Goal: Task Accomplishment & Management: Manage account settings

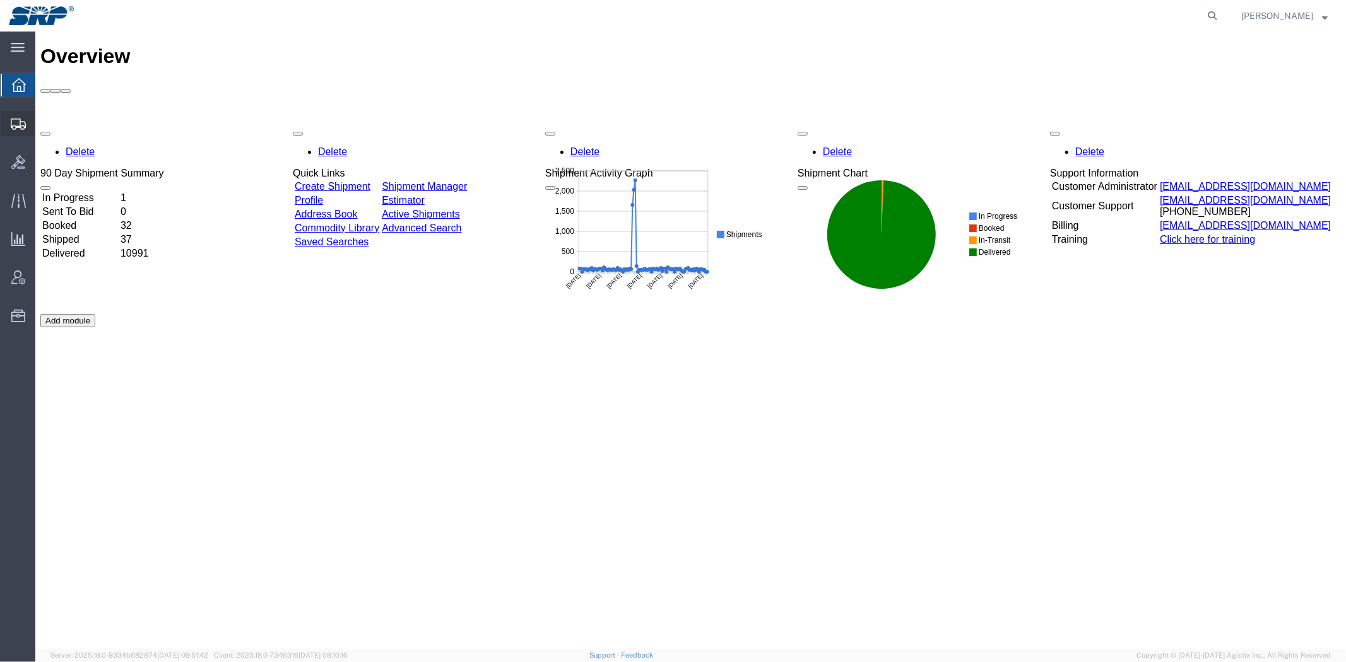
click at [0, 0] on span "Shipment Manager" at bounding box center [0, 0] width 0 height 0
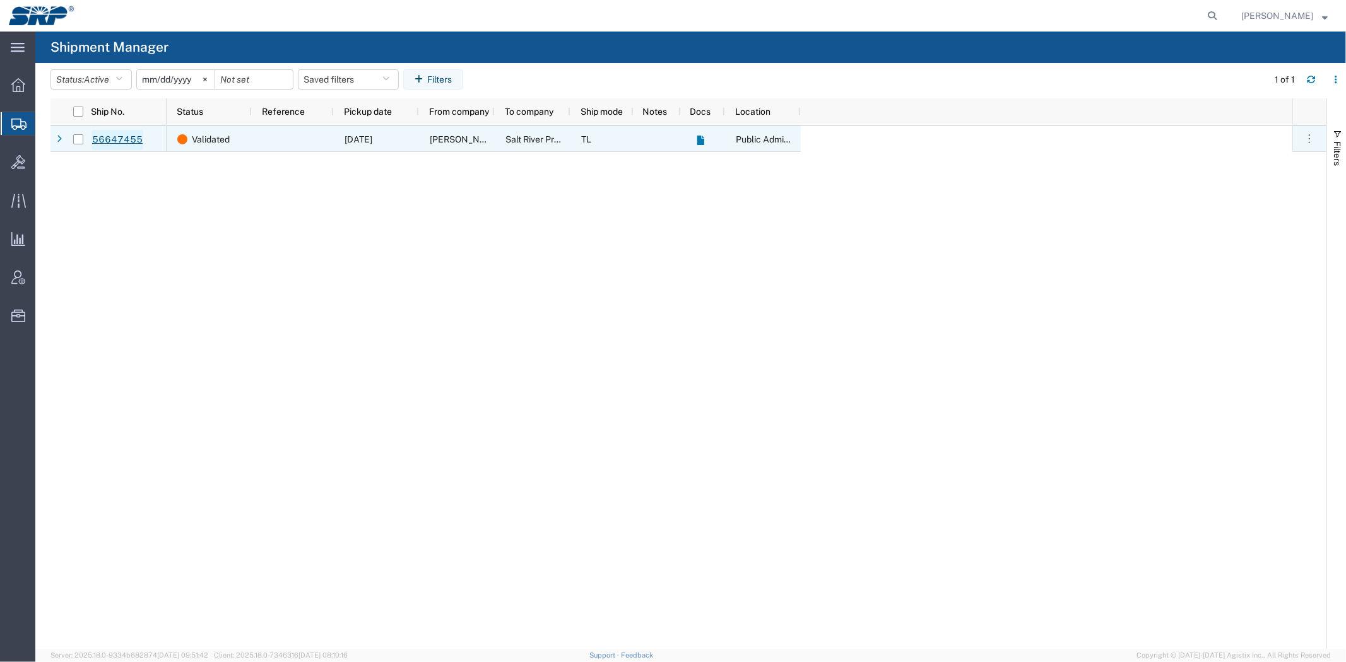
click at [115, 137] on link "56647455" at bounding box center [117, 140] width 52 height 20
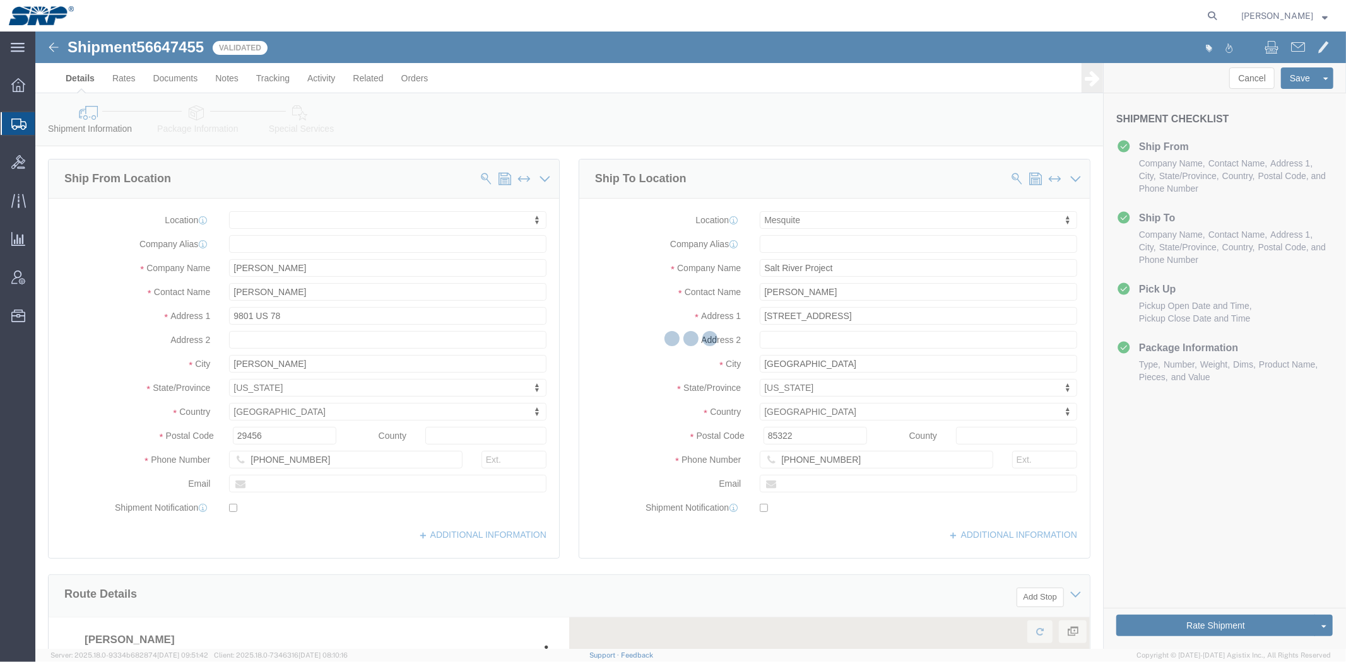
select select
select select "54816"
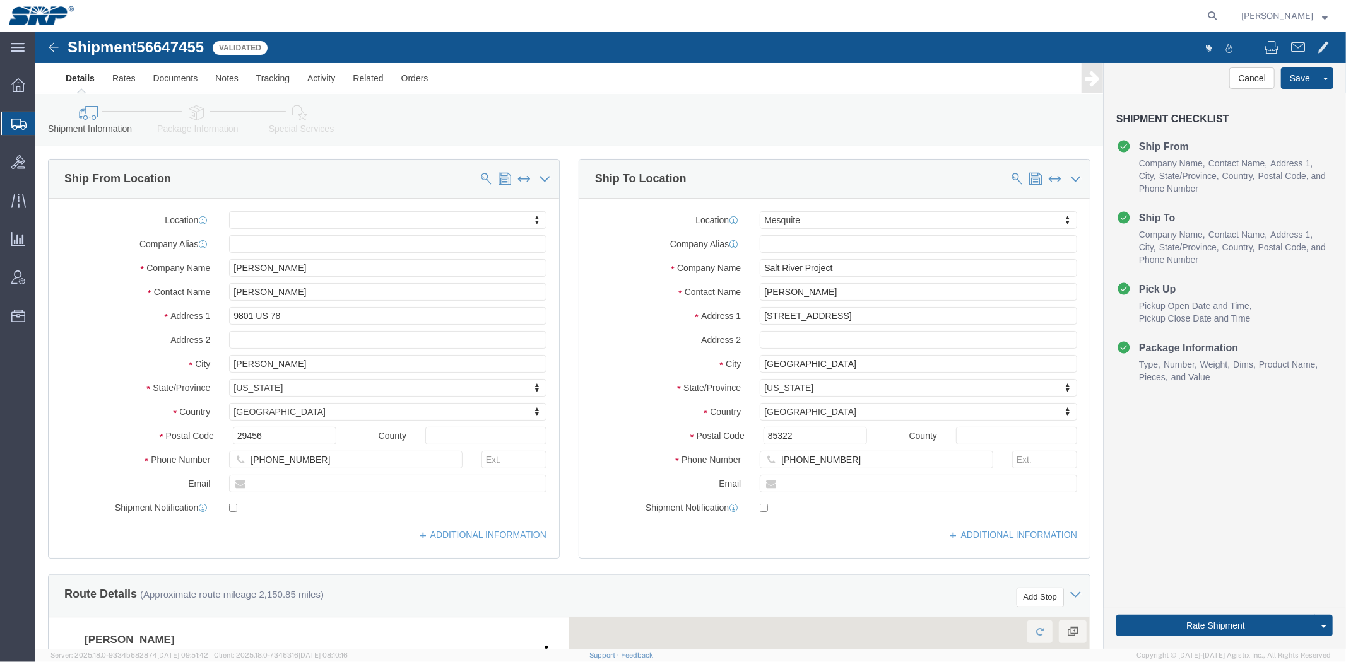
click div "Ship From Location Location My Profile Location [GEOGRAPHIC_DATA] Facility [GEO…"
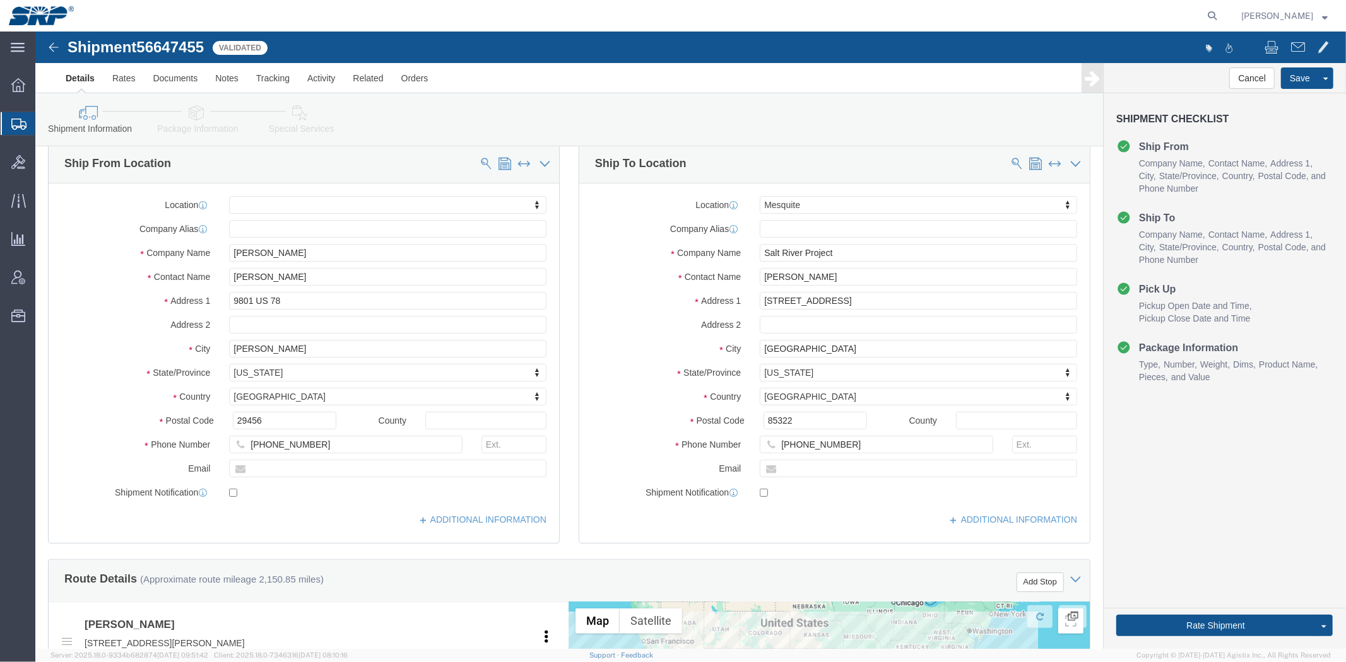
drag, startPoint x: 529, startPoint y: 144, endPoint x: 536, endPoint y: 156, distance: 14.2
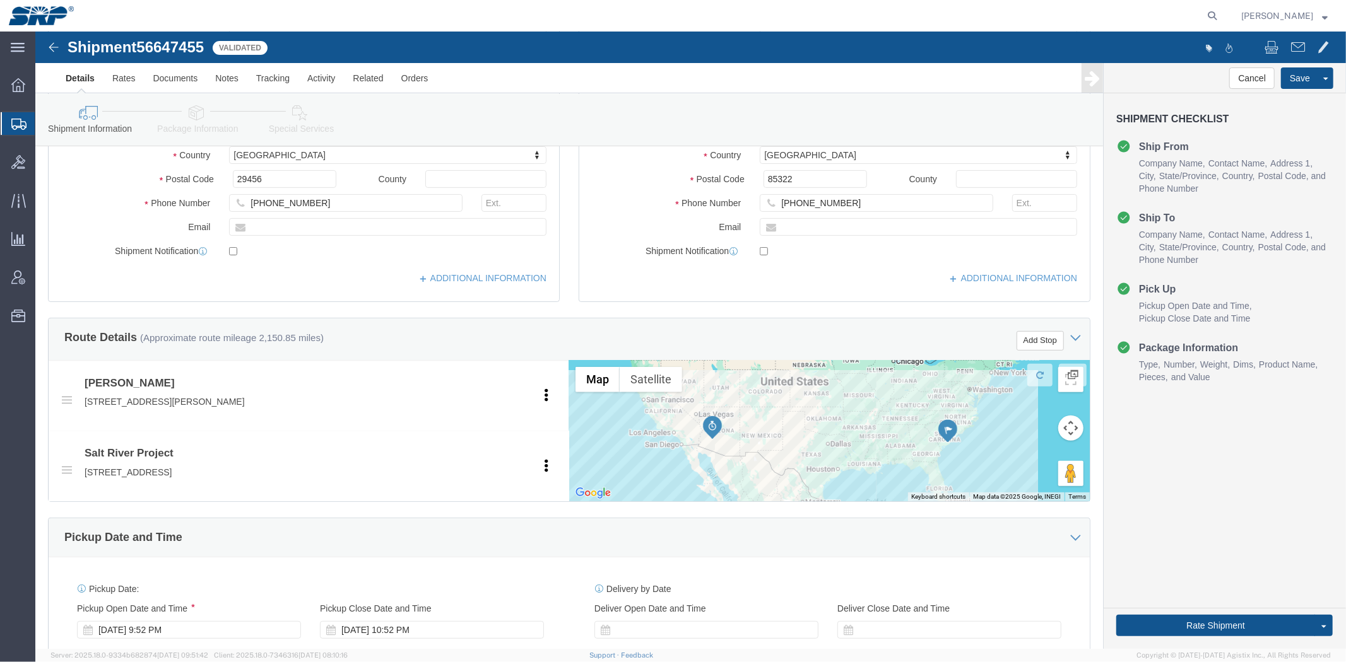
scroll to position [518, 0]
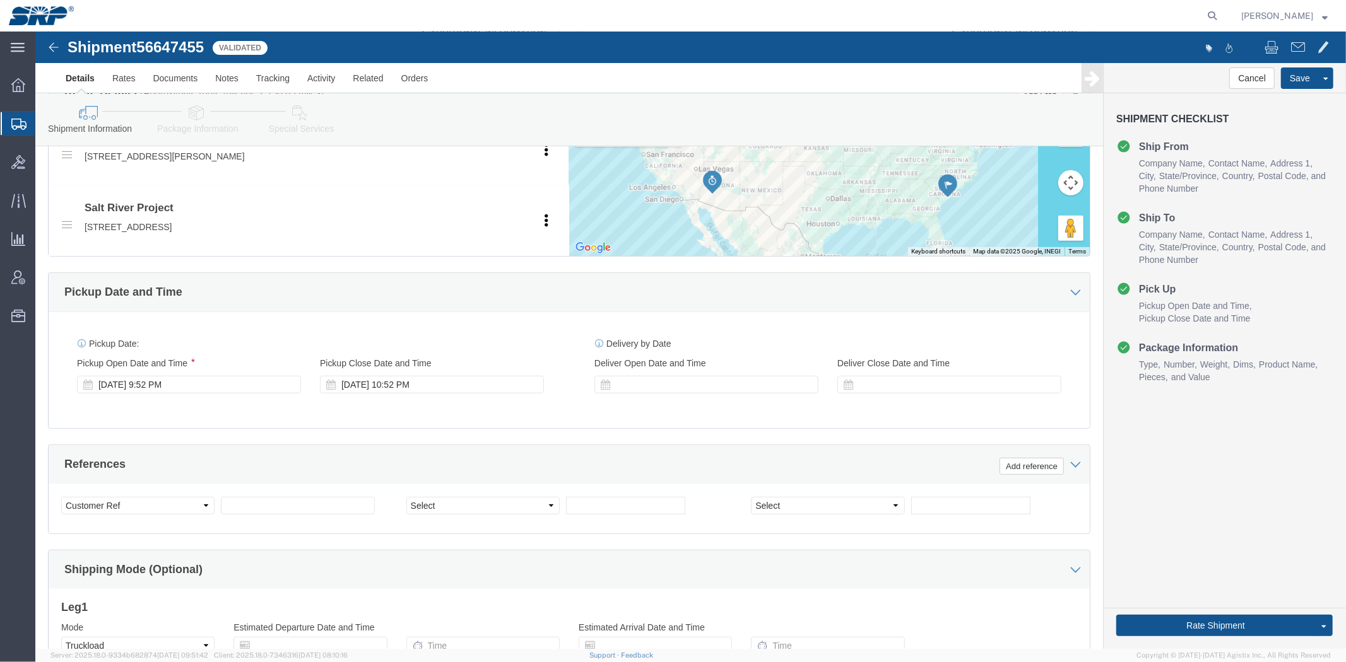
drag, startPoint x: 529, startPoint y: 216, endPoint x: 529, endPoint y: 300, distance: 83.3
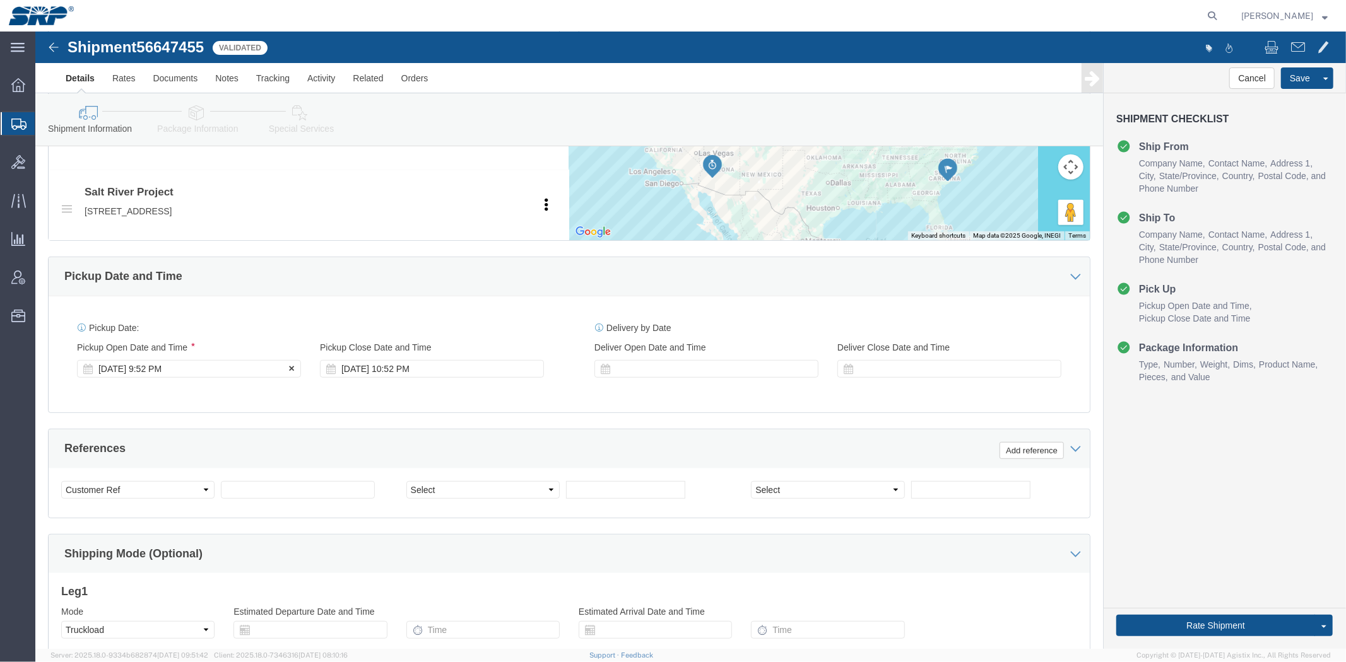
click div "[DATE] 9:52 PM"
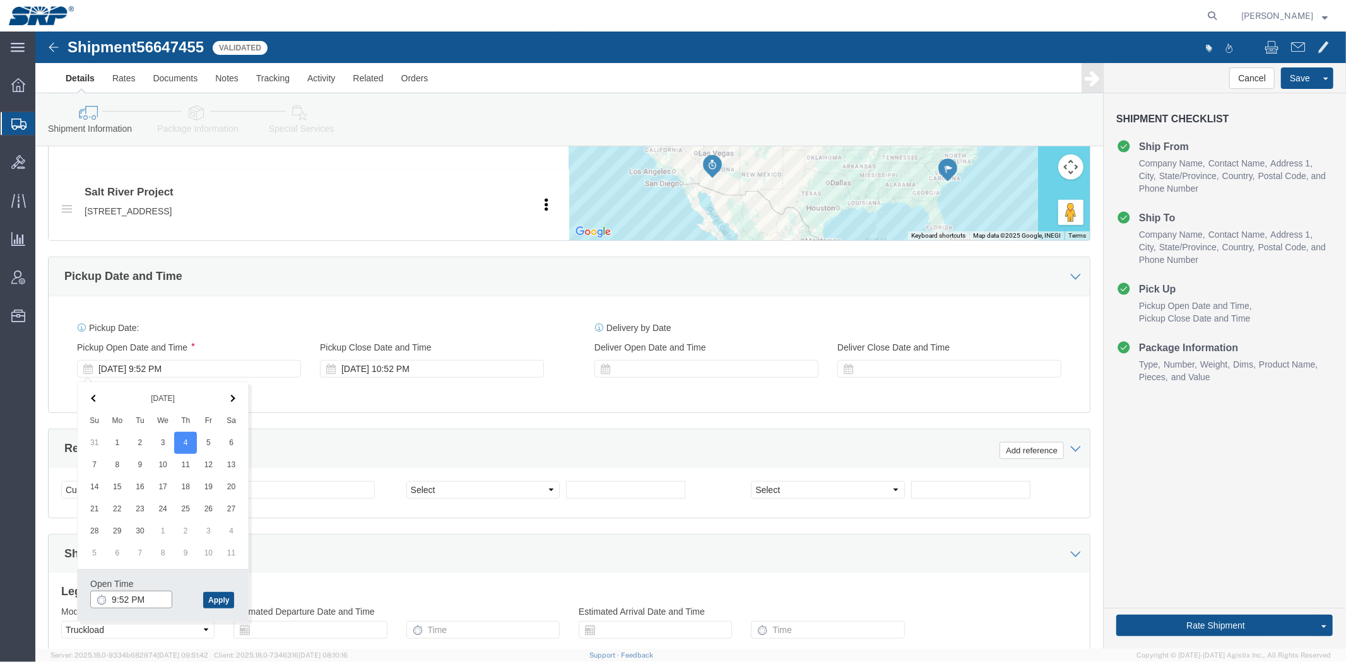
click input "9:52 PM"
type input "8:00 AM"
click button "Apply"
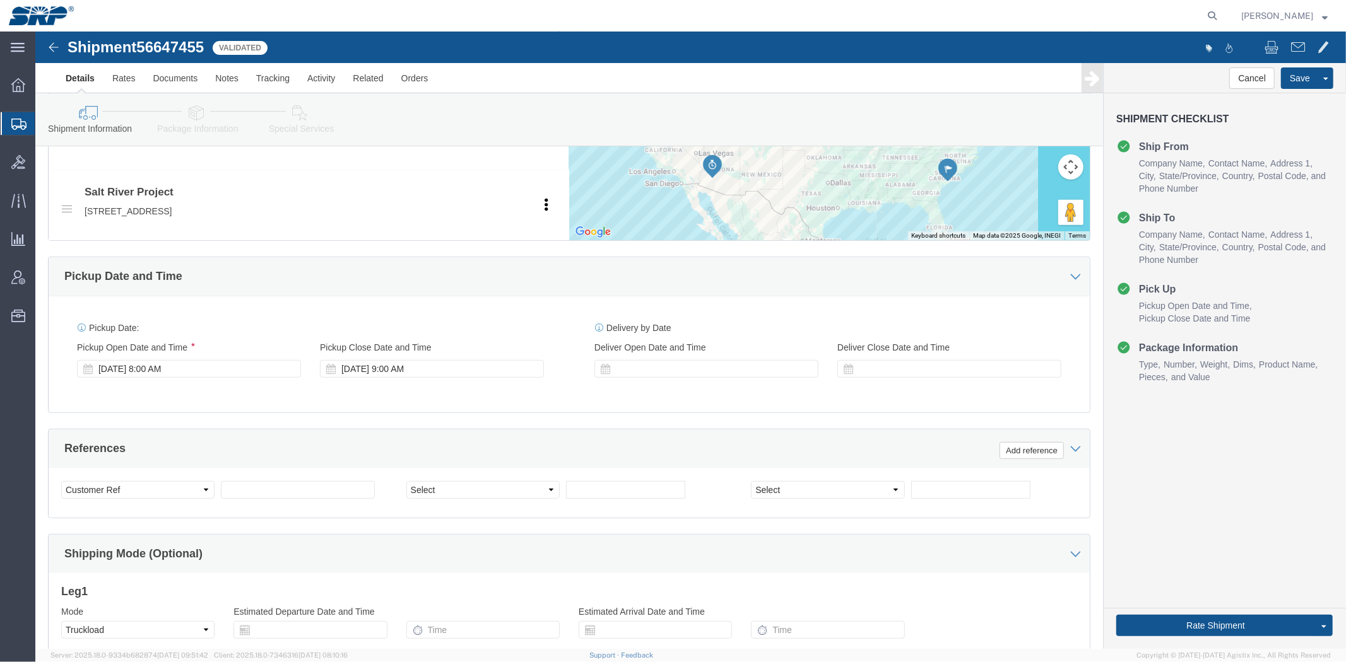
scroll to position [0, 0]
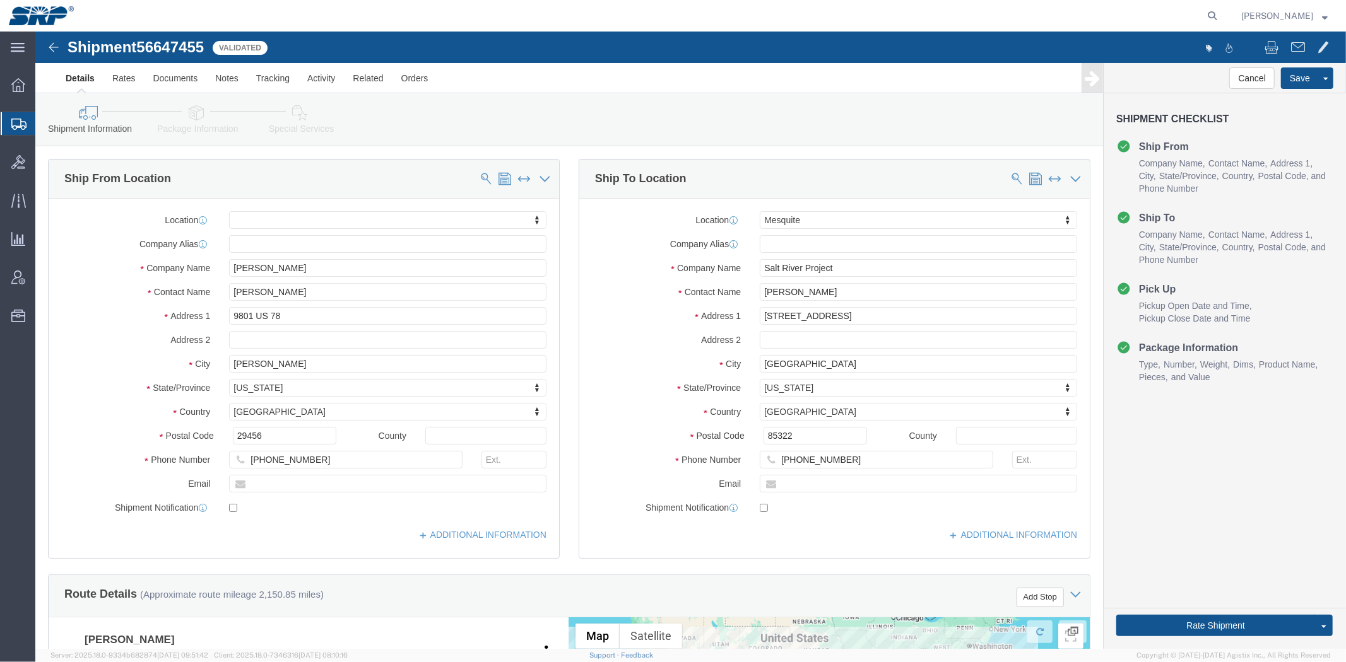
drag, startPoint x: 382, startPoint y: 379, endPoint x: 282, endPoint y: 143, distance: 255.8
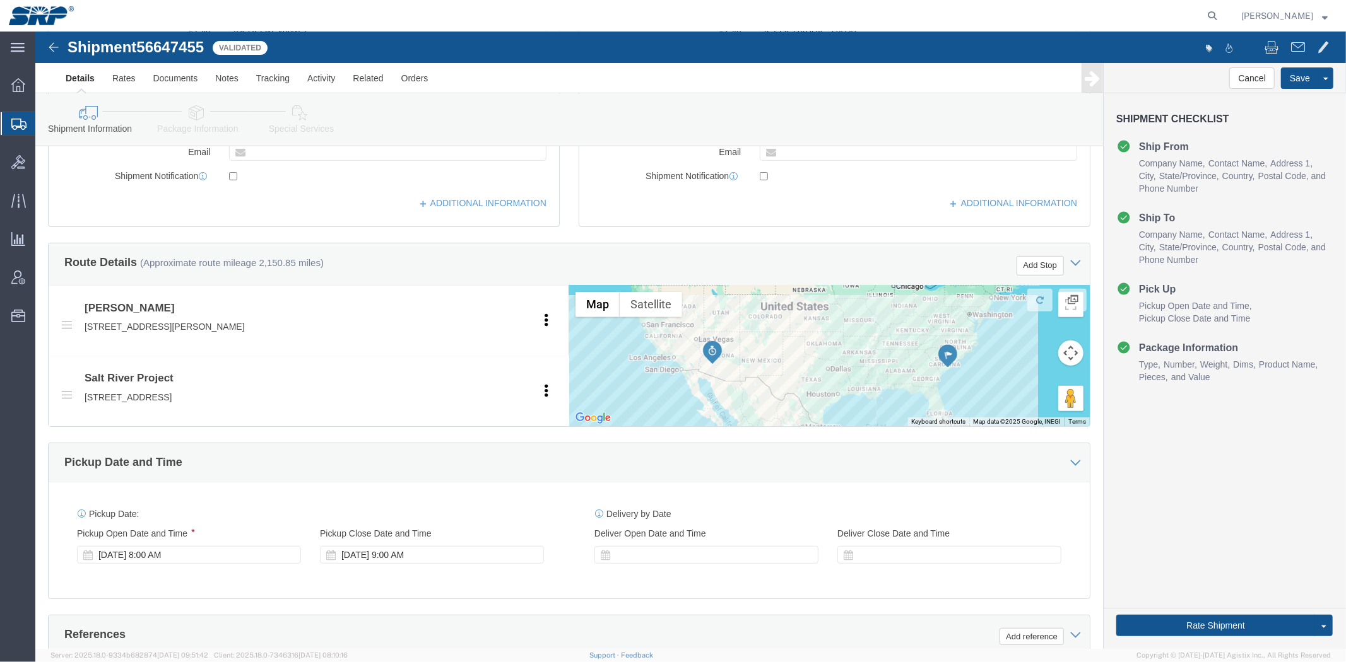
scroll to position [462, 0]
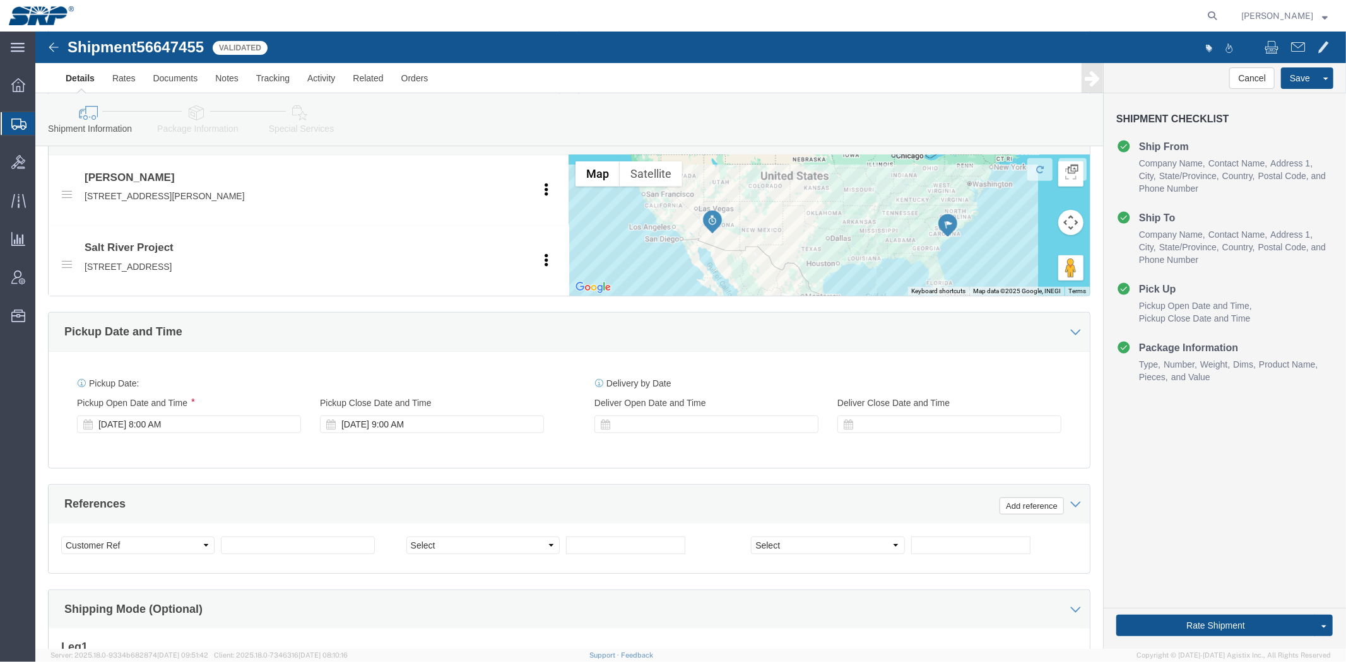
drag, startPoint x: 527, startPoint y: 223, endPoint x: 531, endPoint y: 273, distance: 49.4
click div "Pickup Close Date Pickup Close Time Pickup Close Date and Time [DATE] 9:00 AM"
click div "[DATE] 9:00 AM"
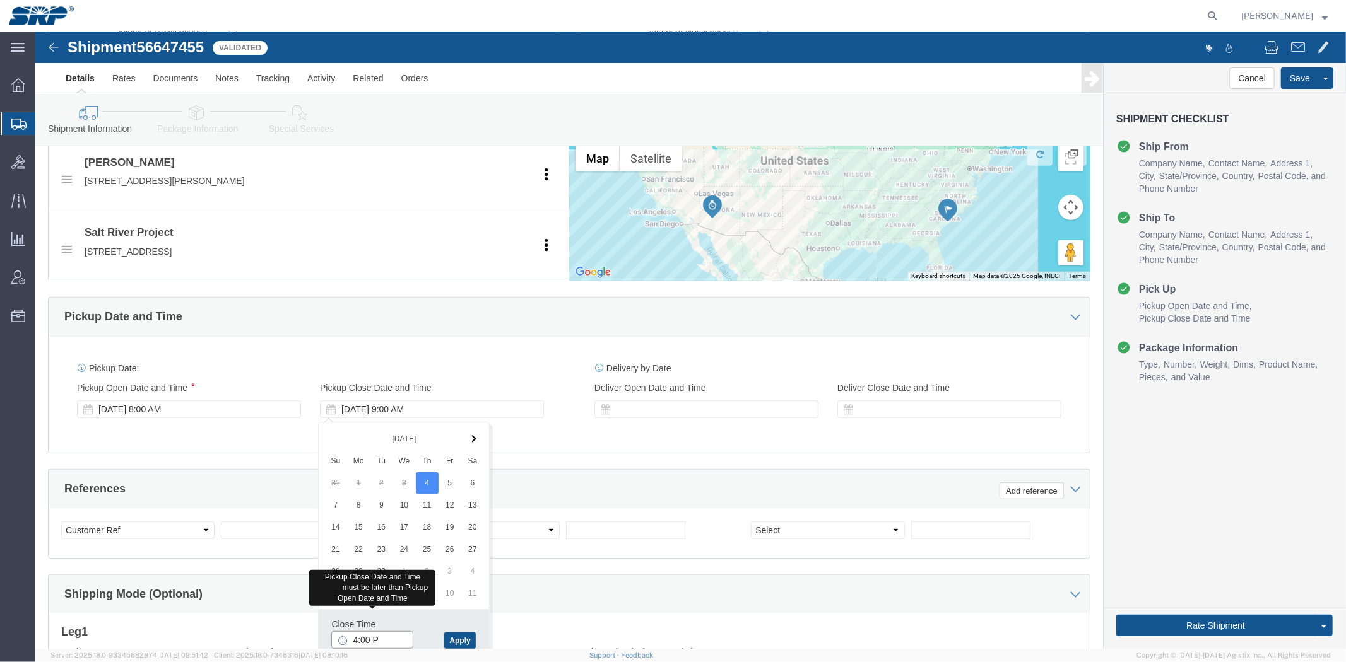
type input "4:00 PM"
click button "Apply"
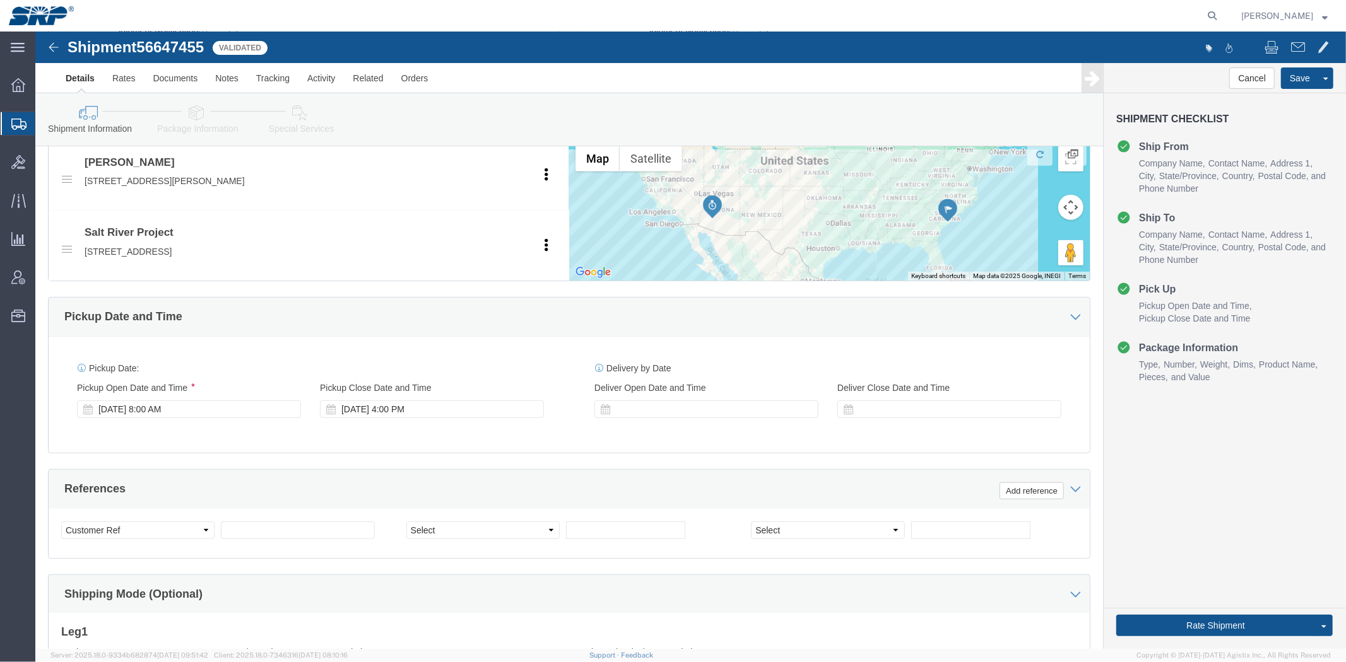
click div "References Add reference"
click div "Pickup Date: Pickup Start Date Pickup Start Time Pickup Open Date and Time [DAT…"
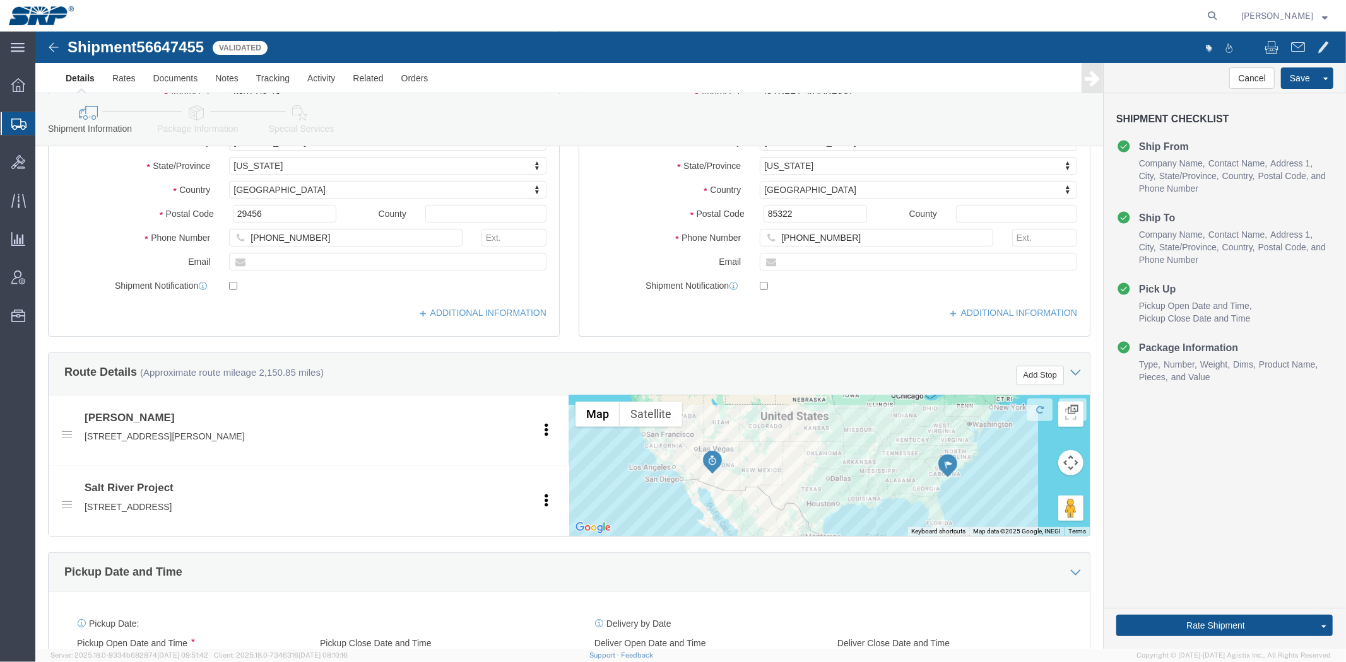
drag, startPoint x: 335, startPoint y: 314, endPoint x: 303, endPoint y: 153, distance: 163.5
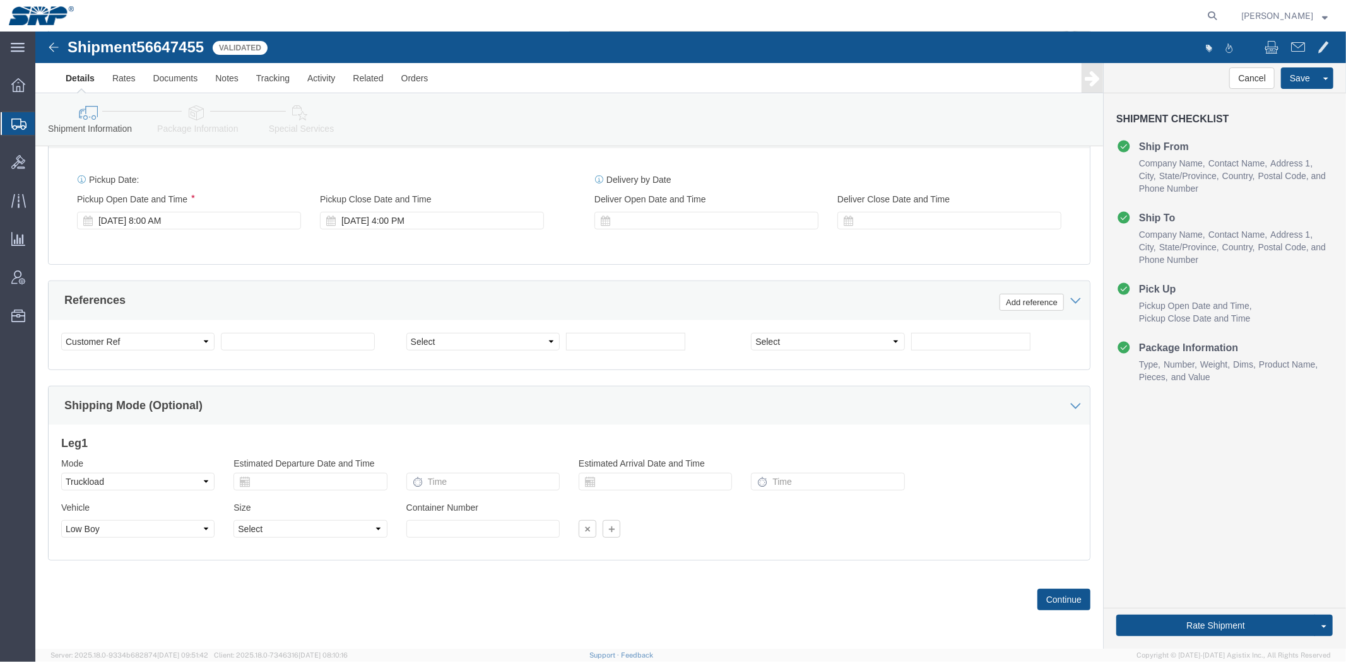
drag, startPoint x: 522, startPoint y: 209, endPoint x: 530, endPoint y: 380, distance: 171.2
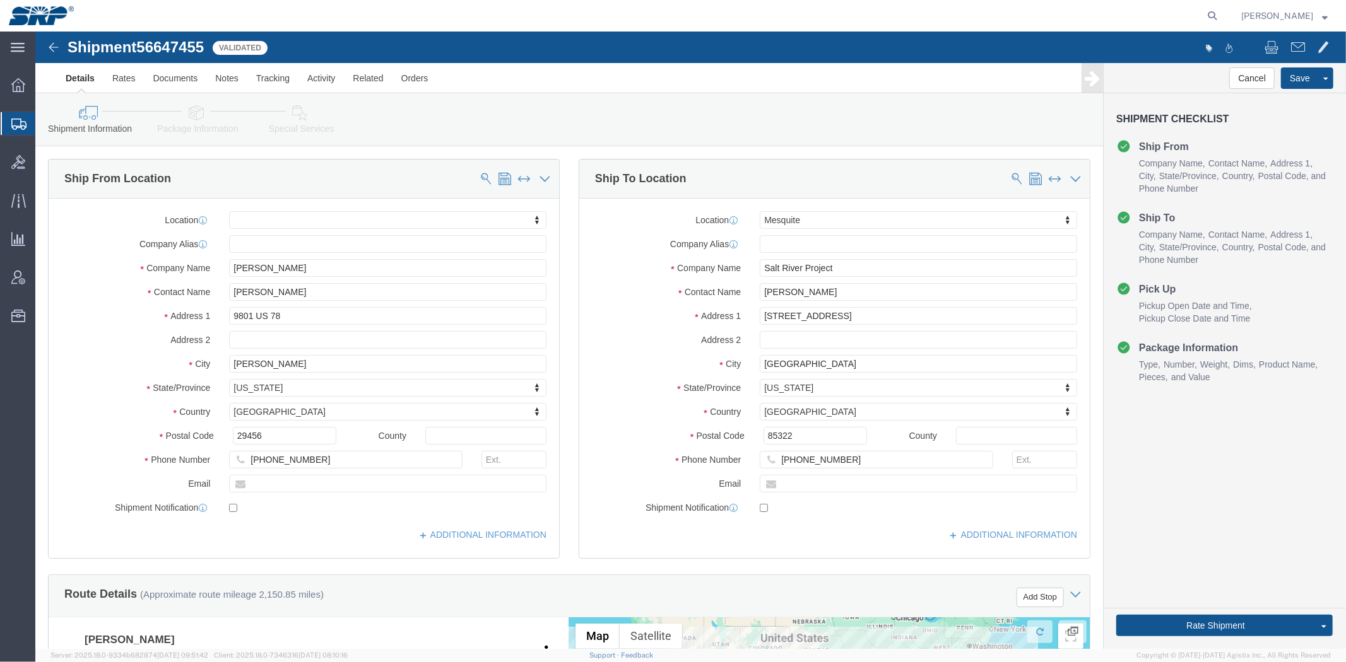
drag, startPoint x: 530, startPoint y: 380, endPoint x: 409, endPoint y: 71, distance: 331.2
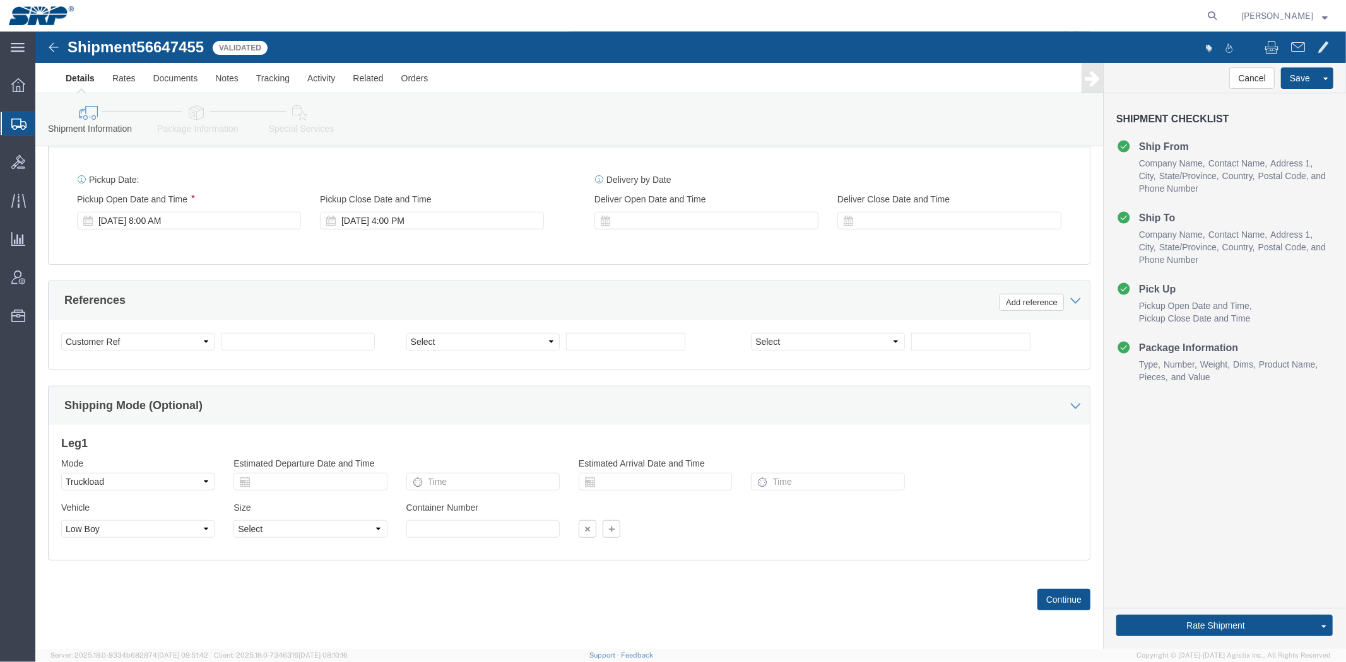
drag, startPoint x: 518, startPoint y: 156, endPoint x: 536, endPoint y: 351, distance: 195.8
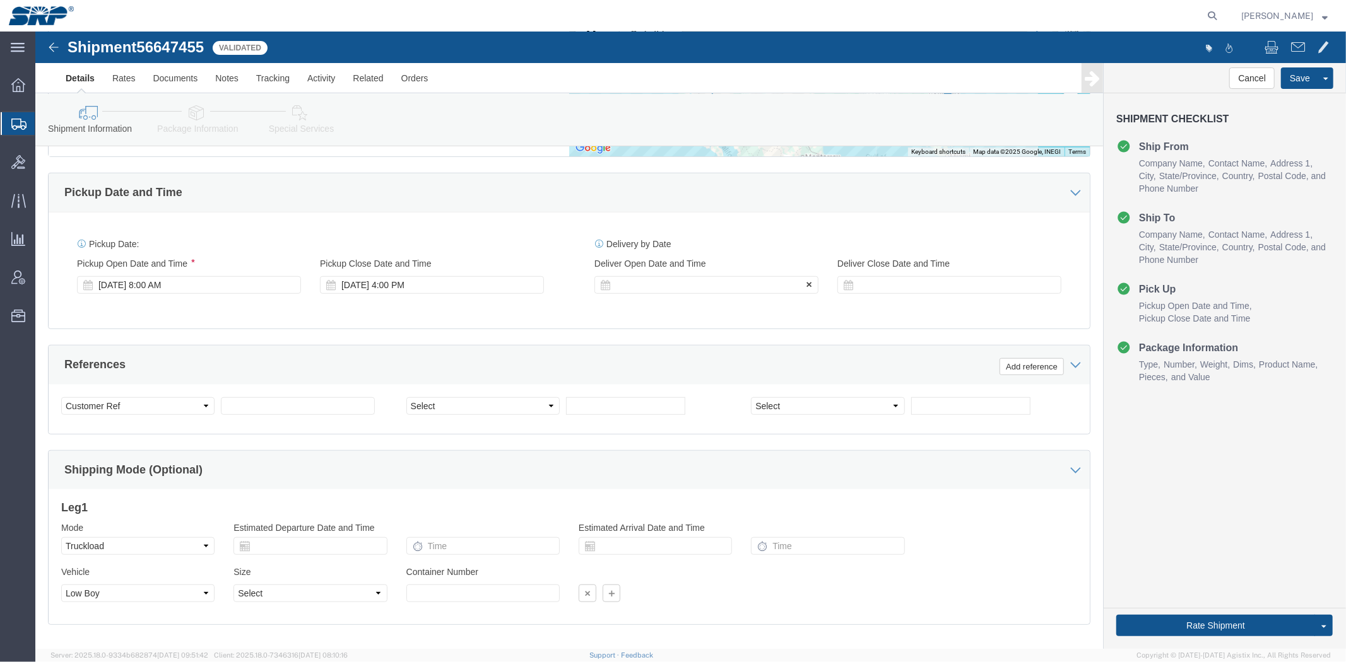
scroll to position [600, 0]
click div
click input "5:00 PM"
type input "8:00 AM"
click button "Apply"
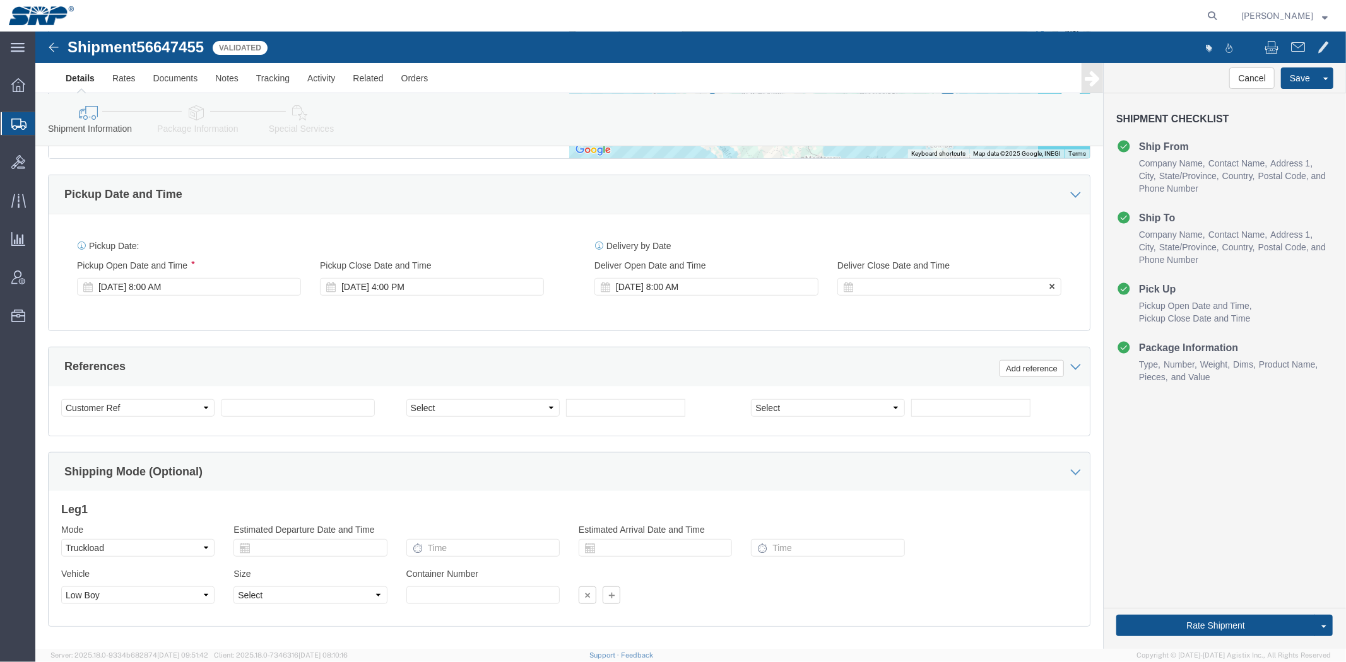
click div
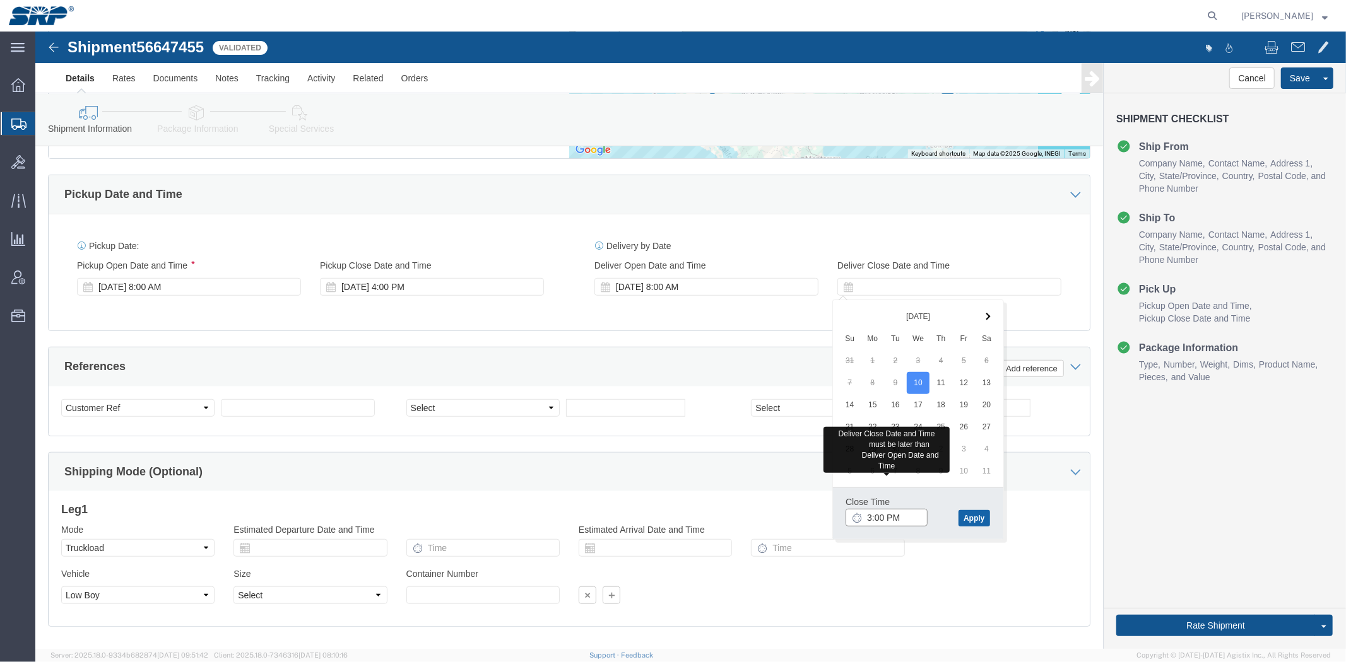
type input "3:00 PM"
click button "Apply"
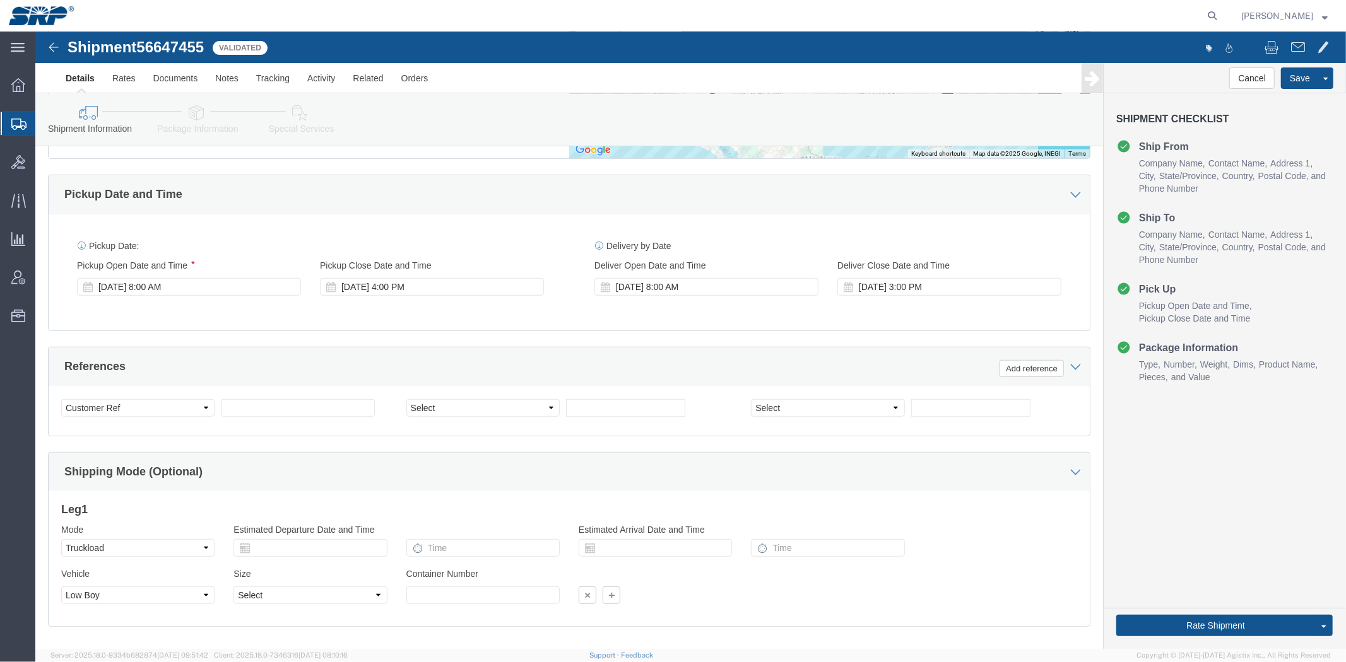
click div "Select Account Type Activity ID Airline Appointment Number ASN Batch Request # …"
click select "Select Account Type Activity ID Airline Appointment Number ASN Batch Request # …"
select select "WORKORDR"
click select "Select Account Type Activity ID Airline Appointment Number ASN Batch Request # …"
click div "Select Account Type Activity ID Airline Appointment Number ASN Batch Request # …"
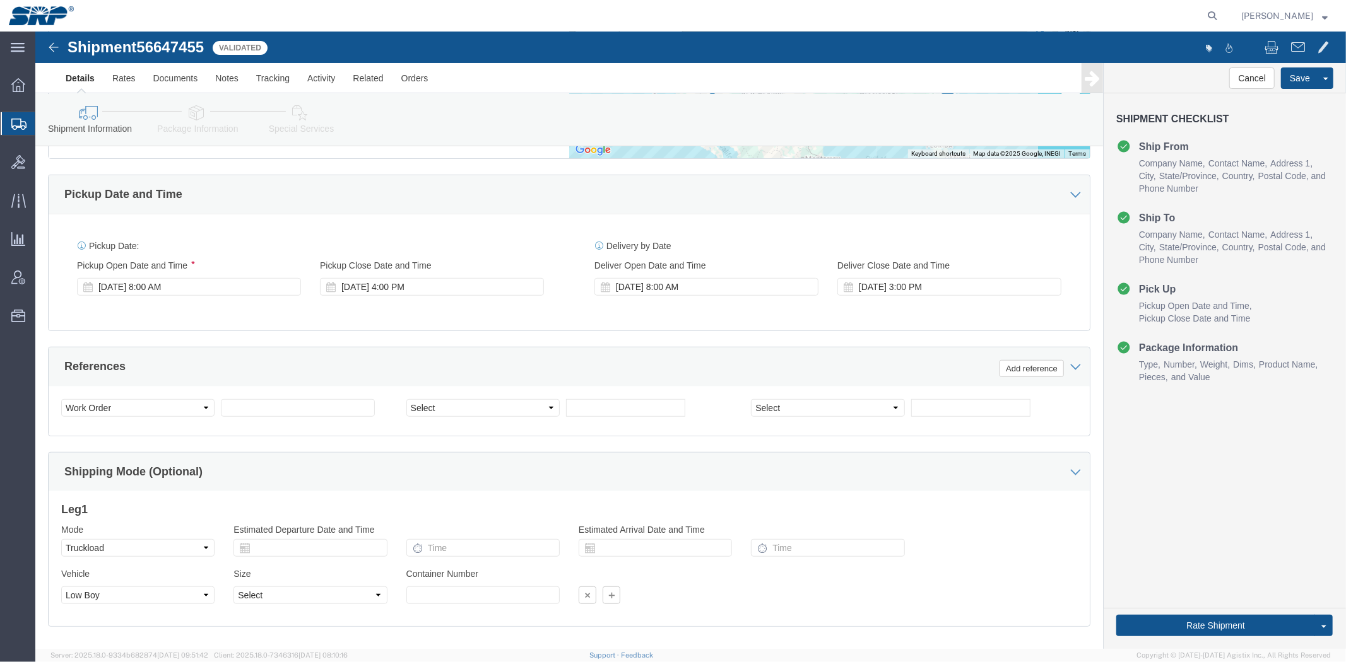
scroll to position [0, 0]
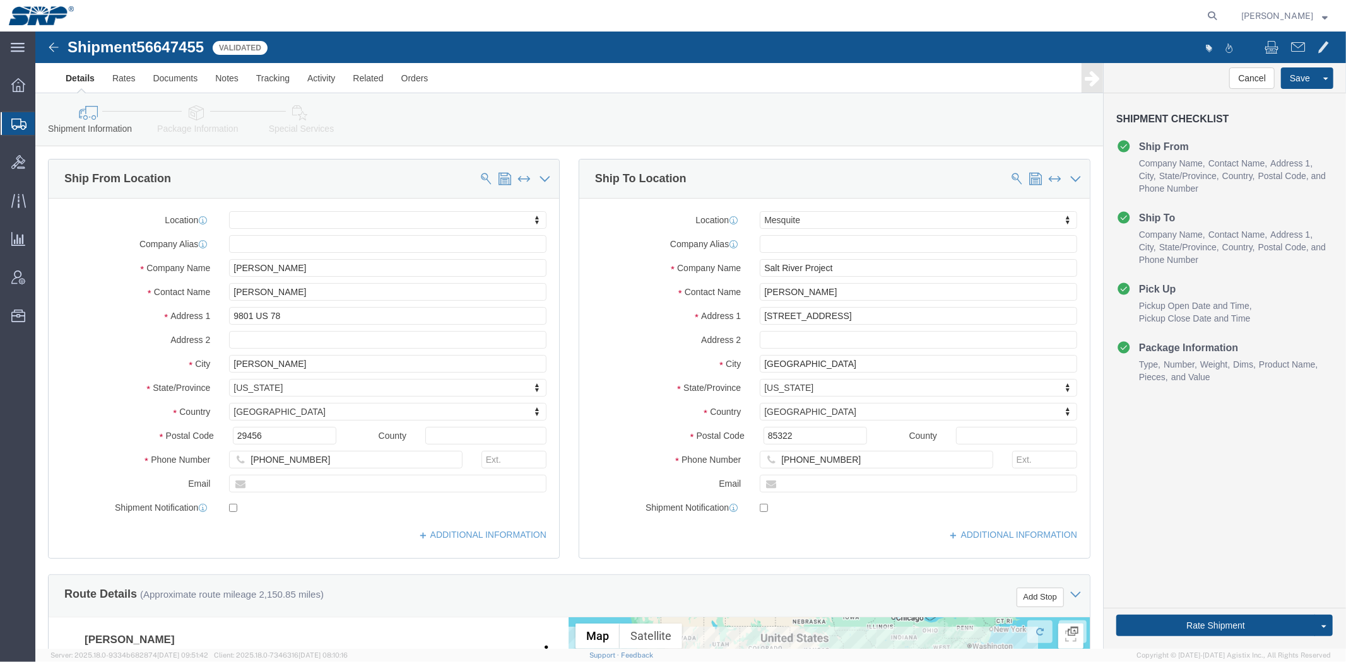
drag, startPoint x: 309, startPoint y: 445, endPoint x: 233, endPoint y: 124, distance: 330.6
click link "Package Information"
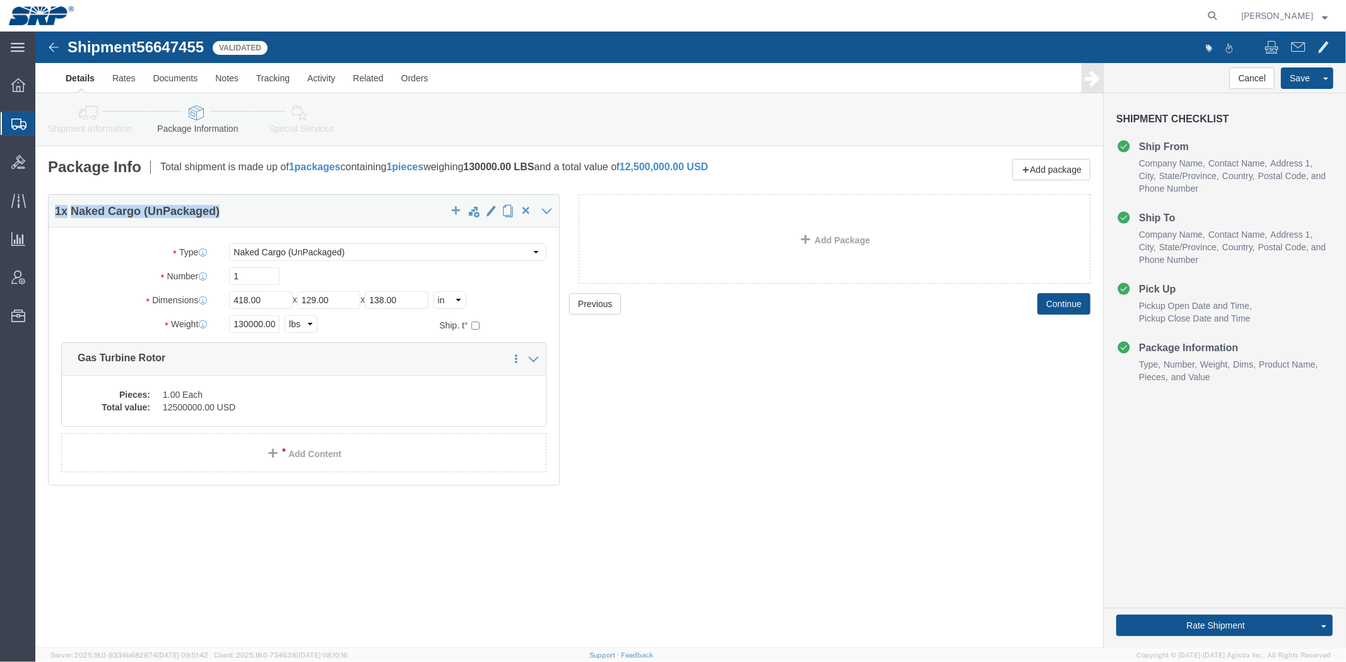
drag, startPoint x: 21, startPoint y: 180, endPoint x: 269, endPoint y: 183, distance: 247.3
click h4 "1 x Naked Cargo (UnPackaged)"
click link "Special Services"
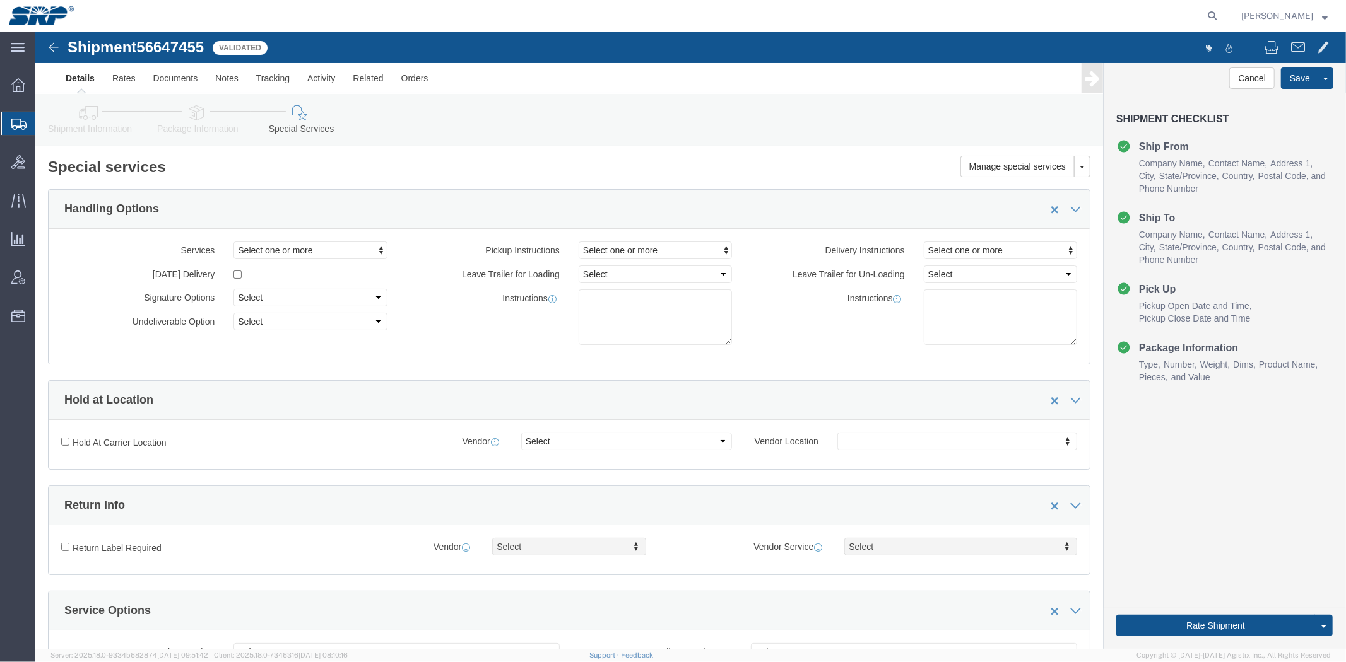
click link "Package Information"
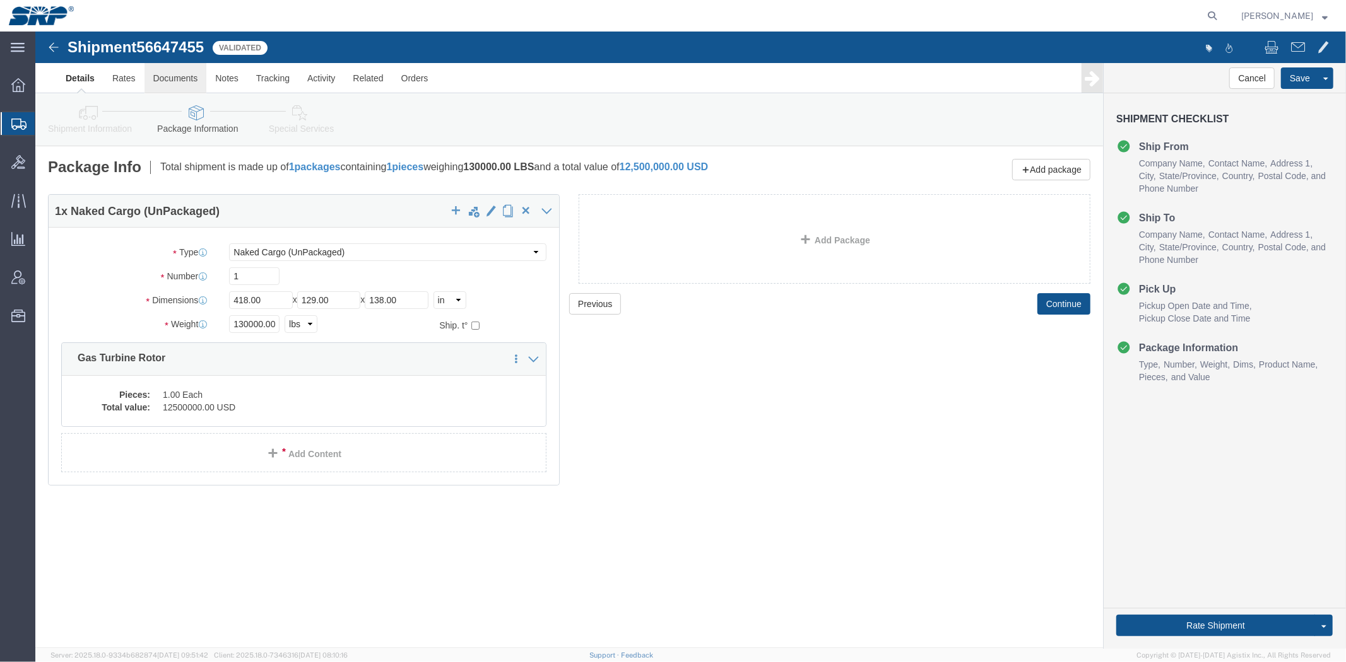
click link "Documents"
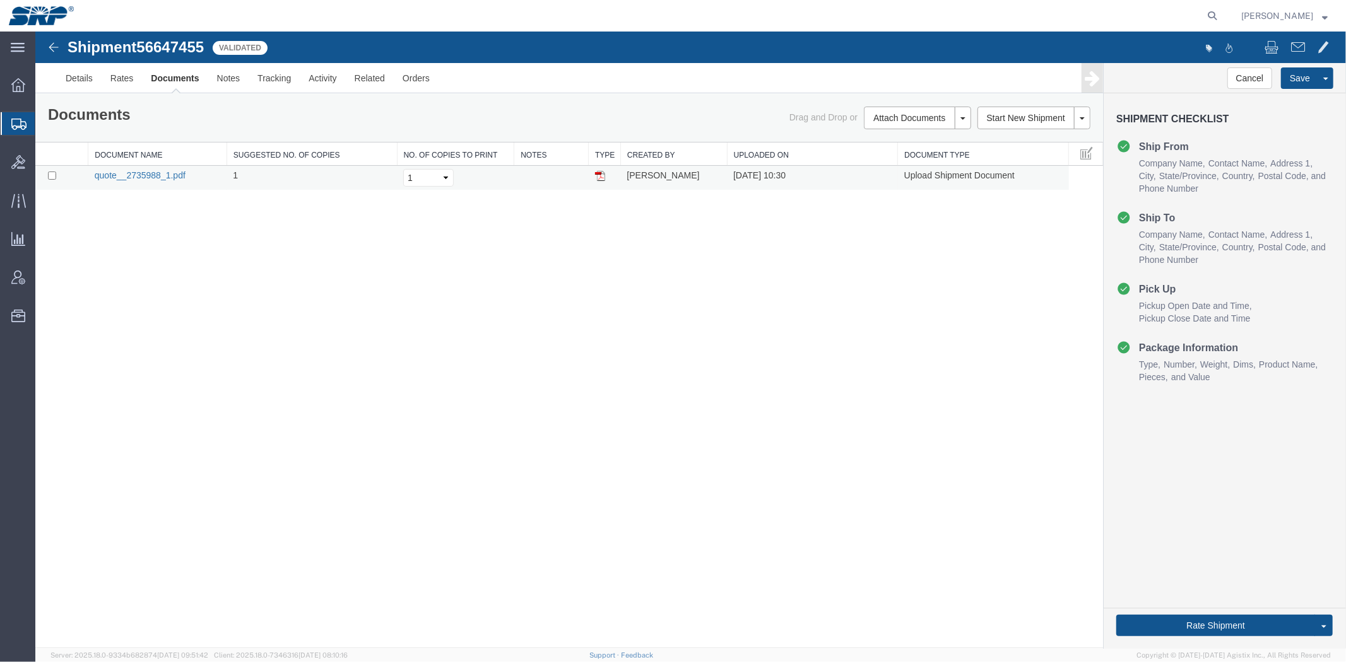
click at [153, 175] on link "quote__2735988_1.pdf" at bounding box center [139, 175] width 91 height 10
drag, startPoint x: 536, startPoint y: 264, endPoint x: 517, endPoint y: 256, distance: 20.9
click at [536, 264] on div "Shipment 56647455 1 of 1 Validated Details Rates Documents Notes Tracking Activ…" at bounding box center [690, 339] width 1310 height 617
click at [70, 83] on link "Details" at bounding box center [78, 77] width 45 height 30
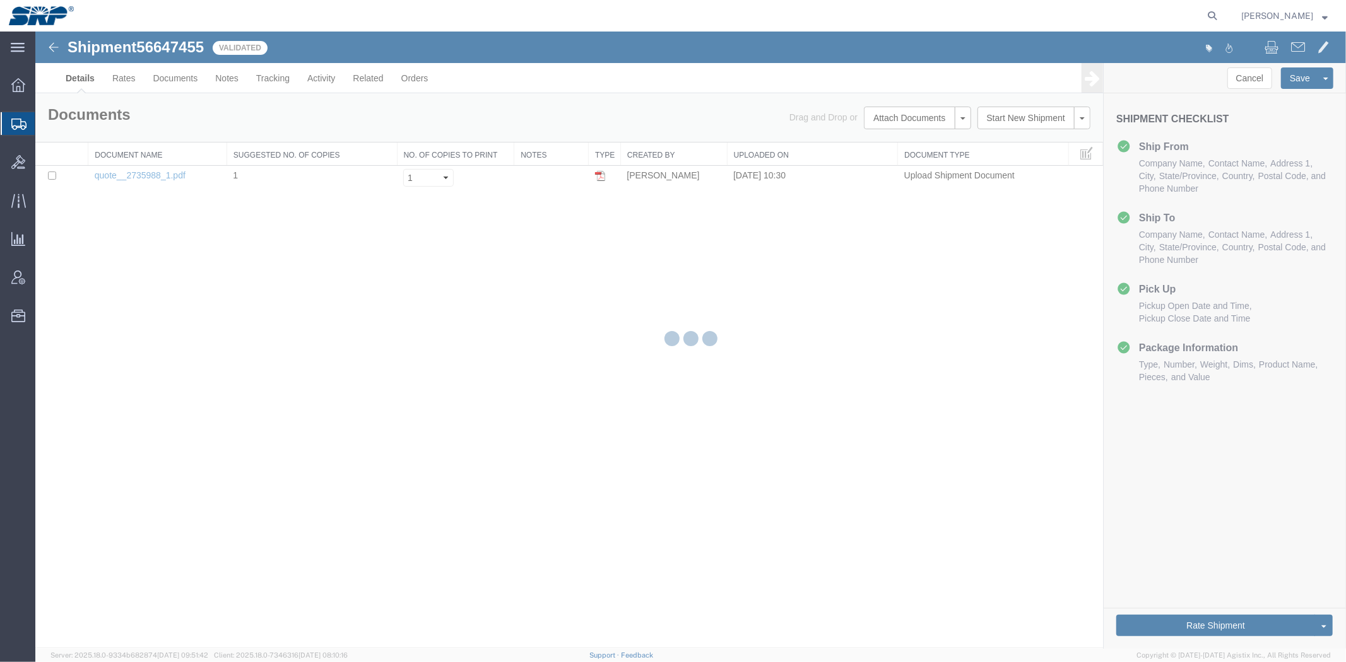
select select "54816"
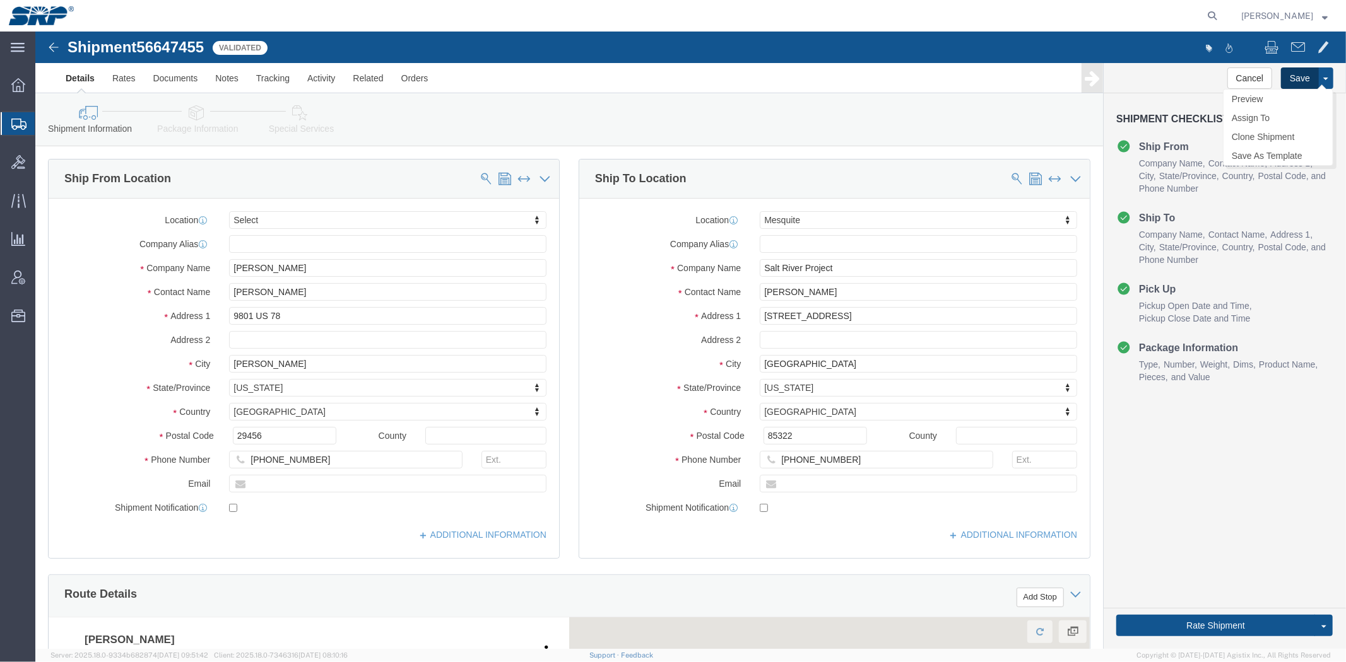
click button "Save"
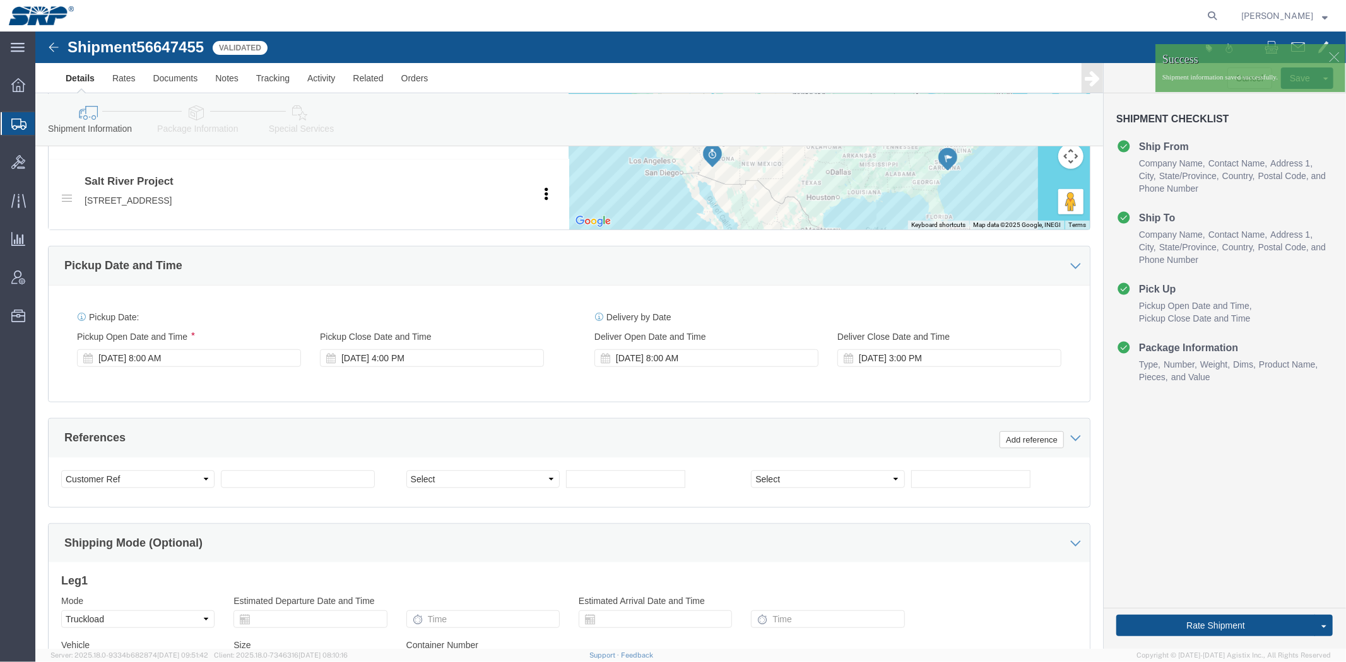
scroll to position [563, 0]
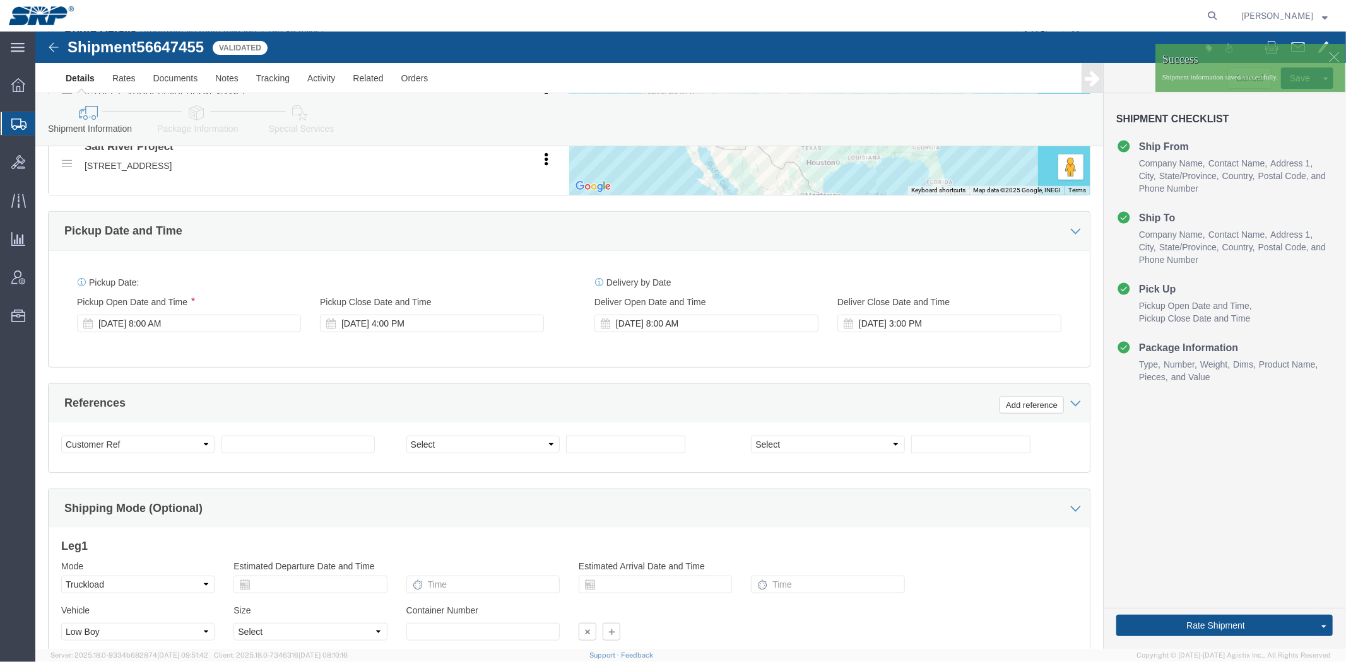
drag, startPoint x: 529, startPoint y: 185, endPoint x: 532, endPoint y: 248, distance: 62.6
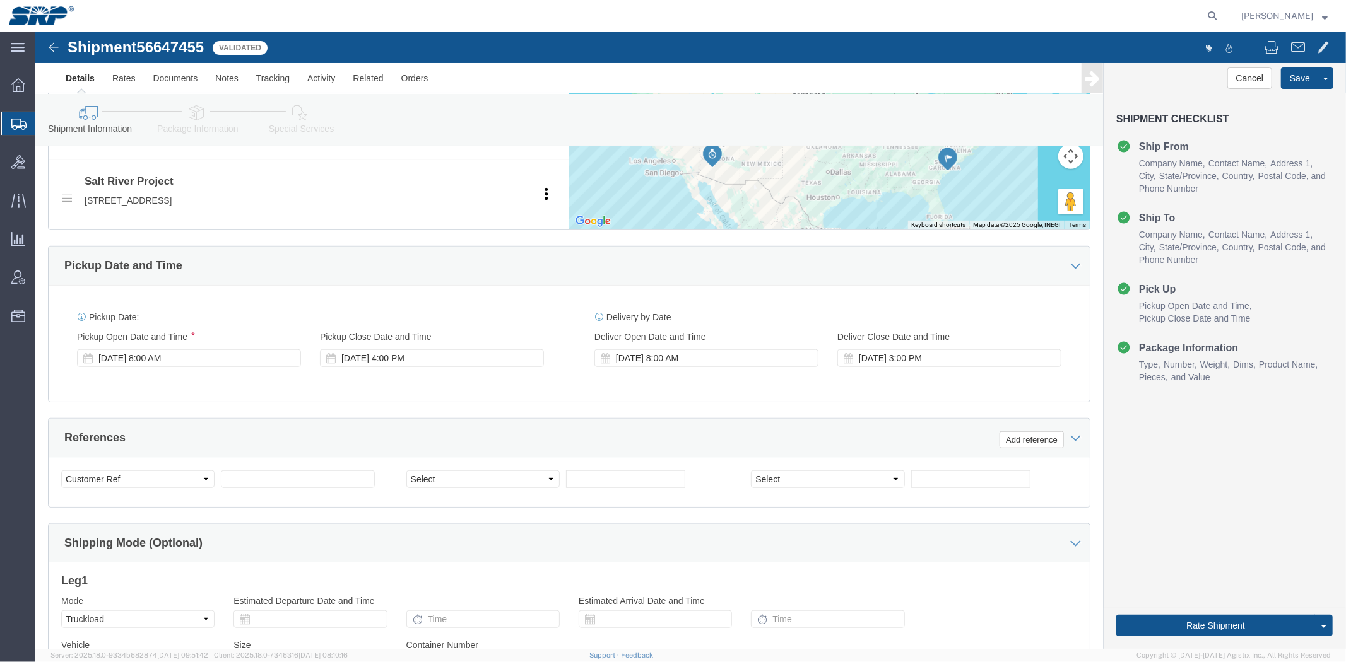
scroll to position [0, 0]
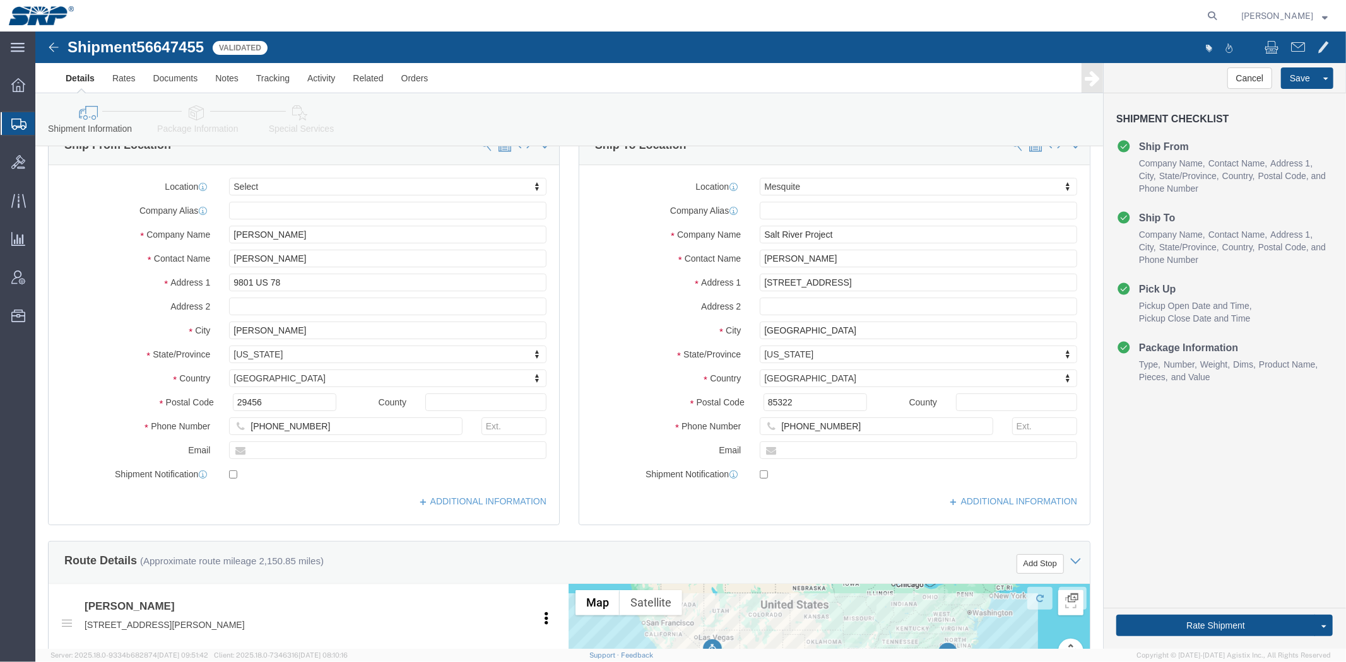
drag, startPoint x: 524, startPoint y: 358, endPoint x: 447, endPoint y: 187, distance: 188.1
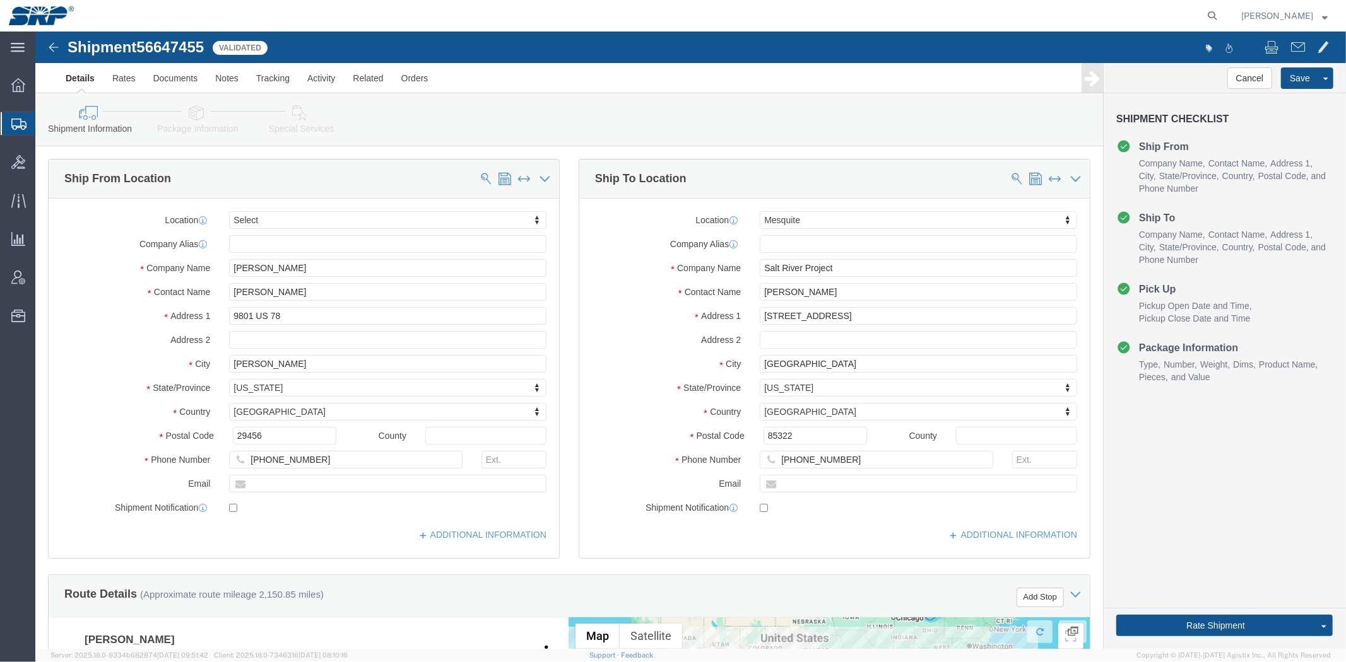
drag, startPoint x: 523, startPoint y: 227, endPoint x: 531, endPoint y: 155, distance: 72.4
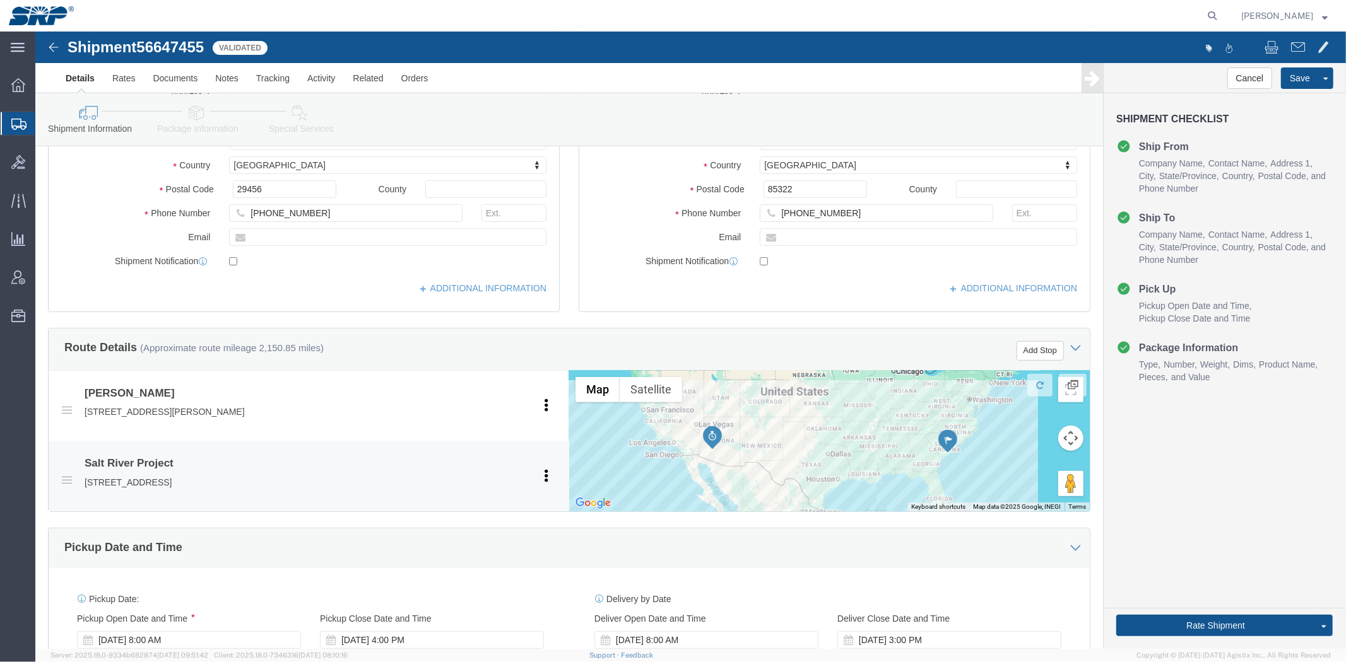
scroll to position [670, 0]
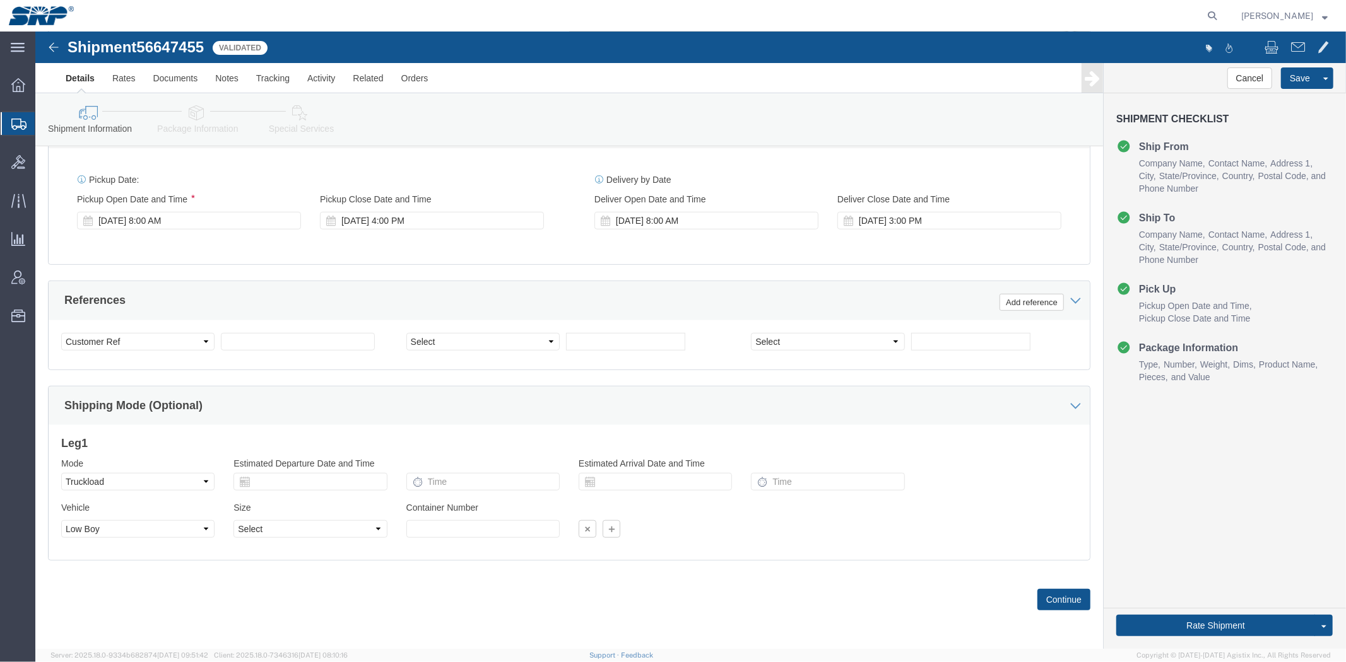
drag, startPoint x: 521, startPoint y: 134, endPoint x: 515, endPoint y: 338, distance: 203.8
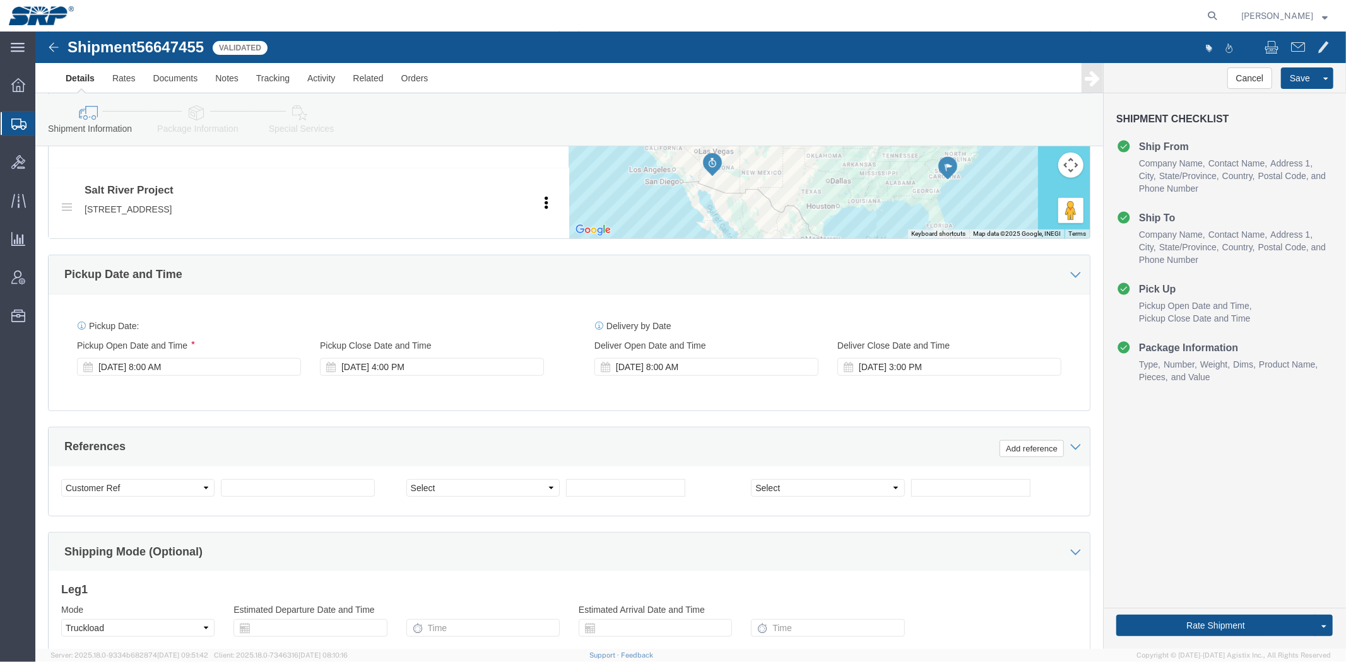
scroll to position [0, 0]
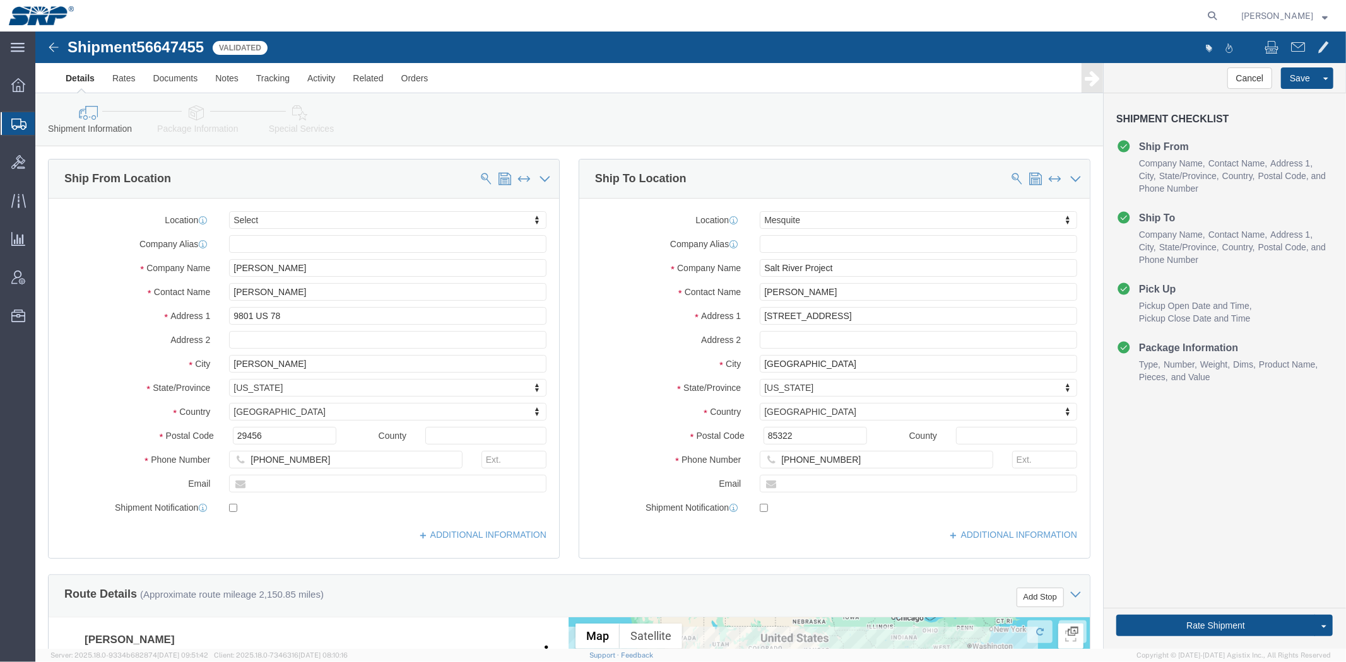
drag, startPoint x: 787, startPoint y: 491, endPoint x: 581, endPoint y: 168, distance: 382.8
click at [0, 0] on span "Shipment Manager" at bounding box center [0, 0] width 0 height 0
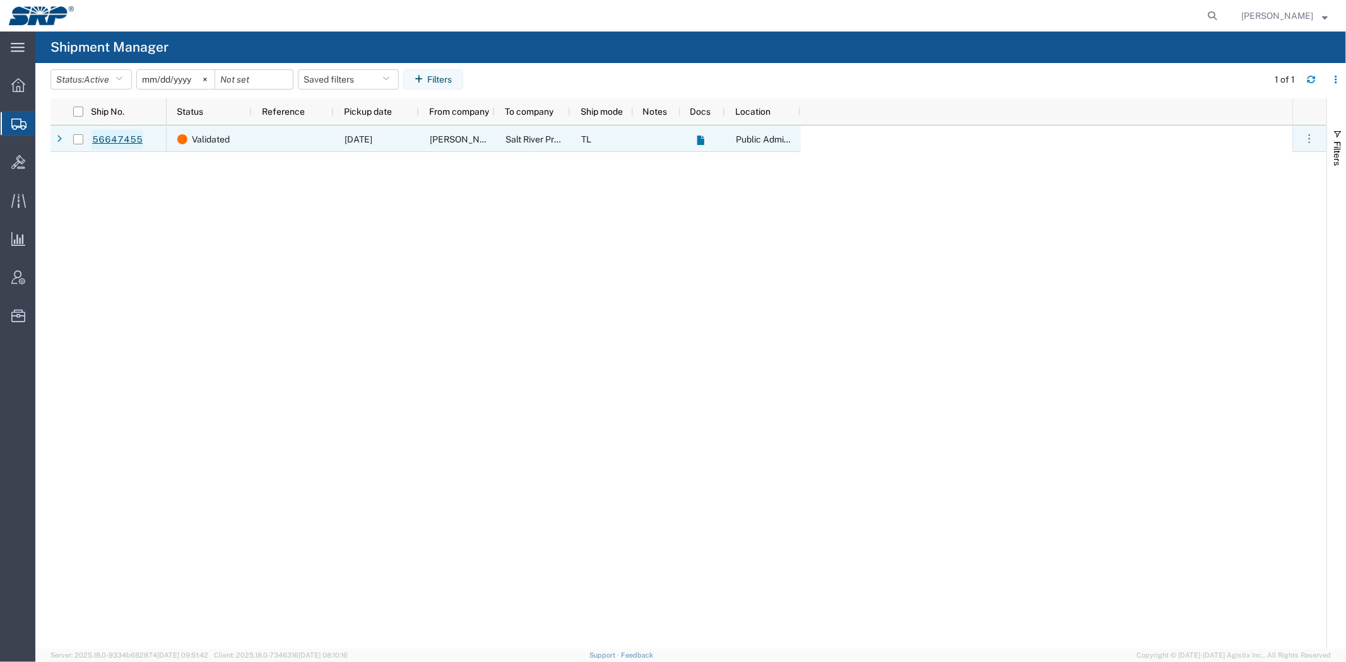
click at [121, 134] on link "56647455" at bounding box center [117, 140] width 52 height 20
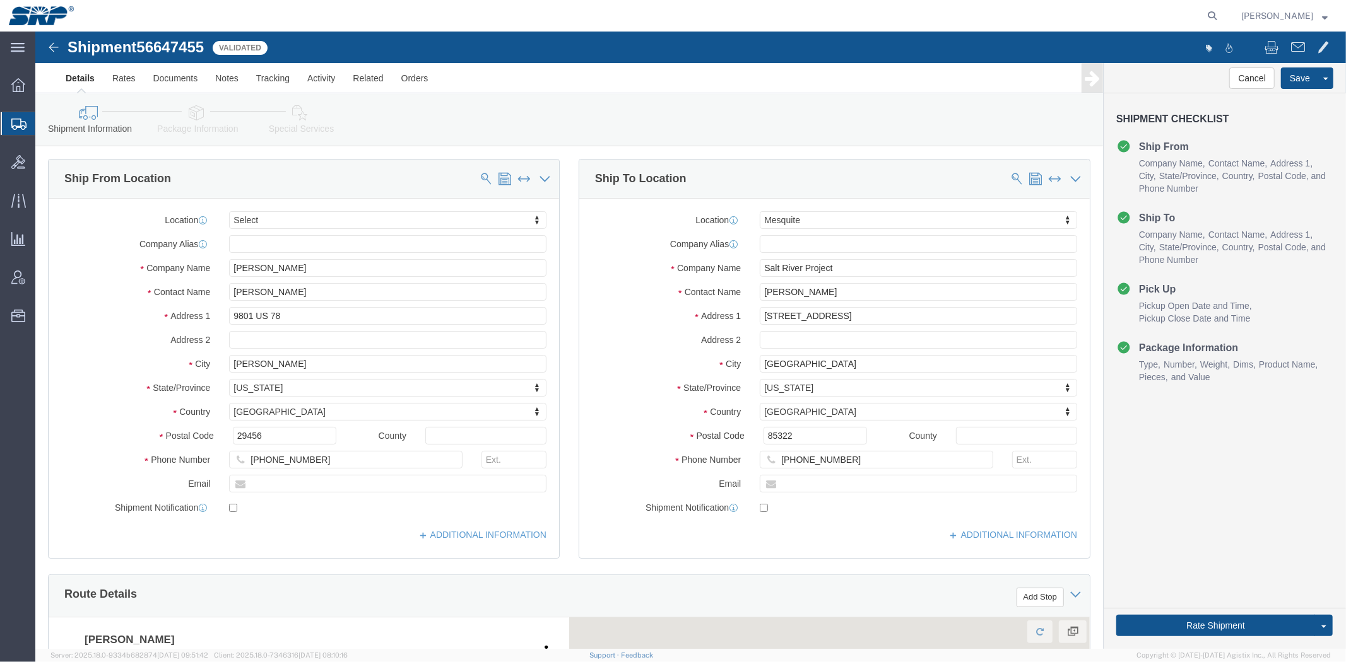
select select
select select "54816"
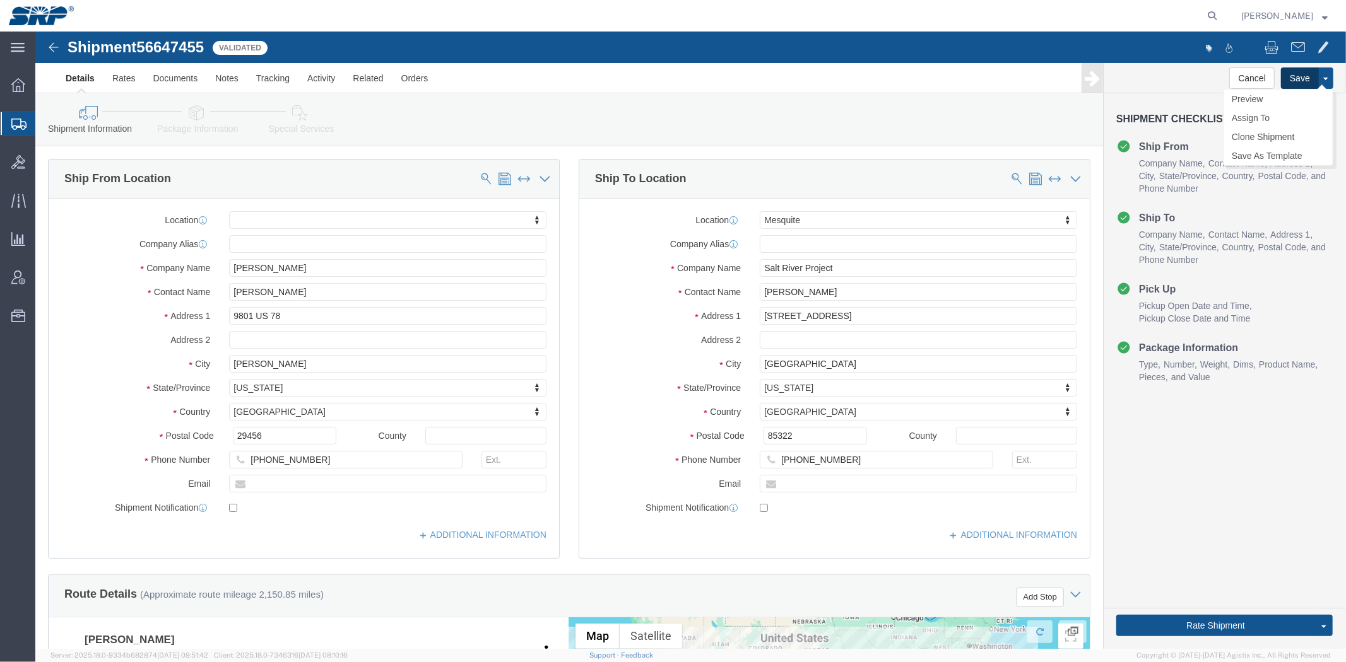
click button "Save"
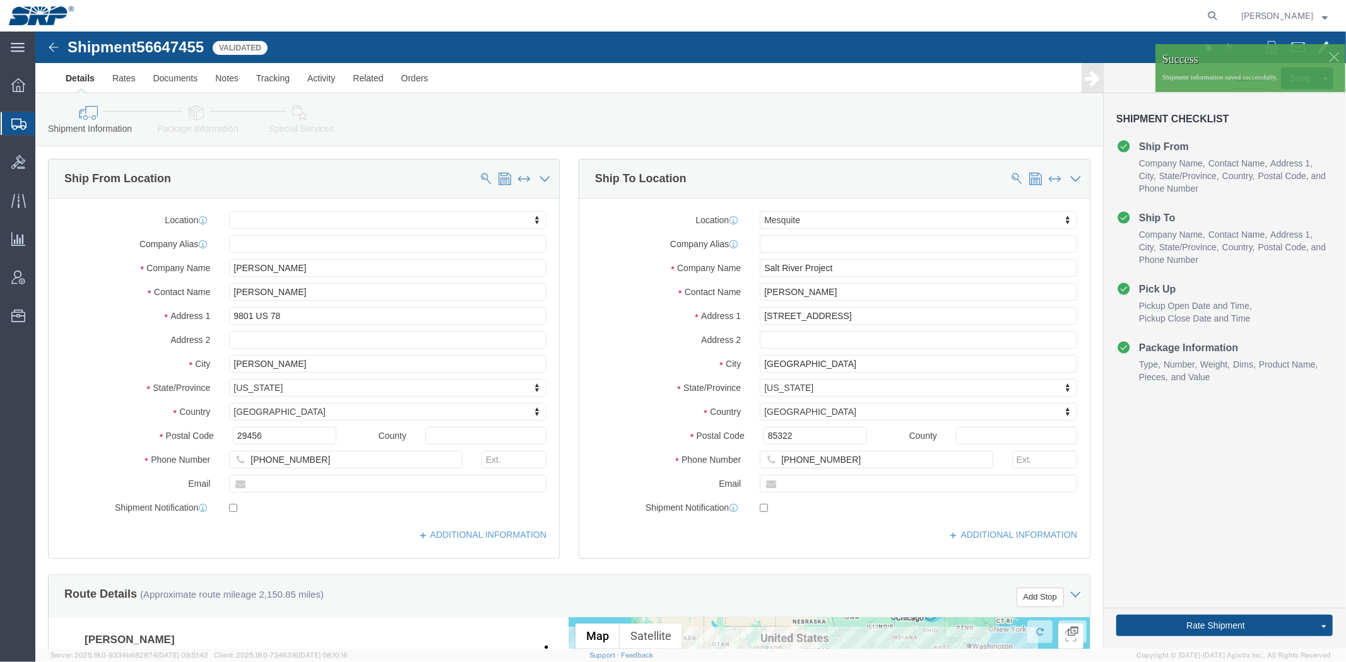
click link "Package Information"
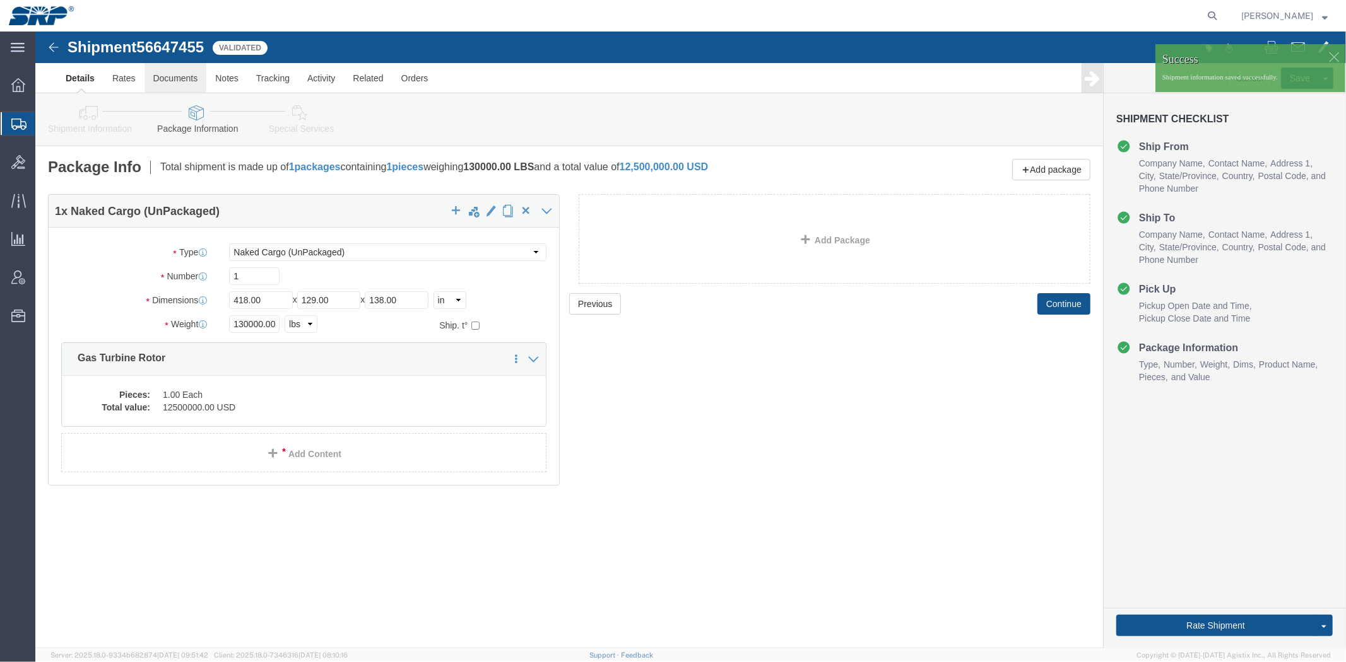
click link "Documents"
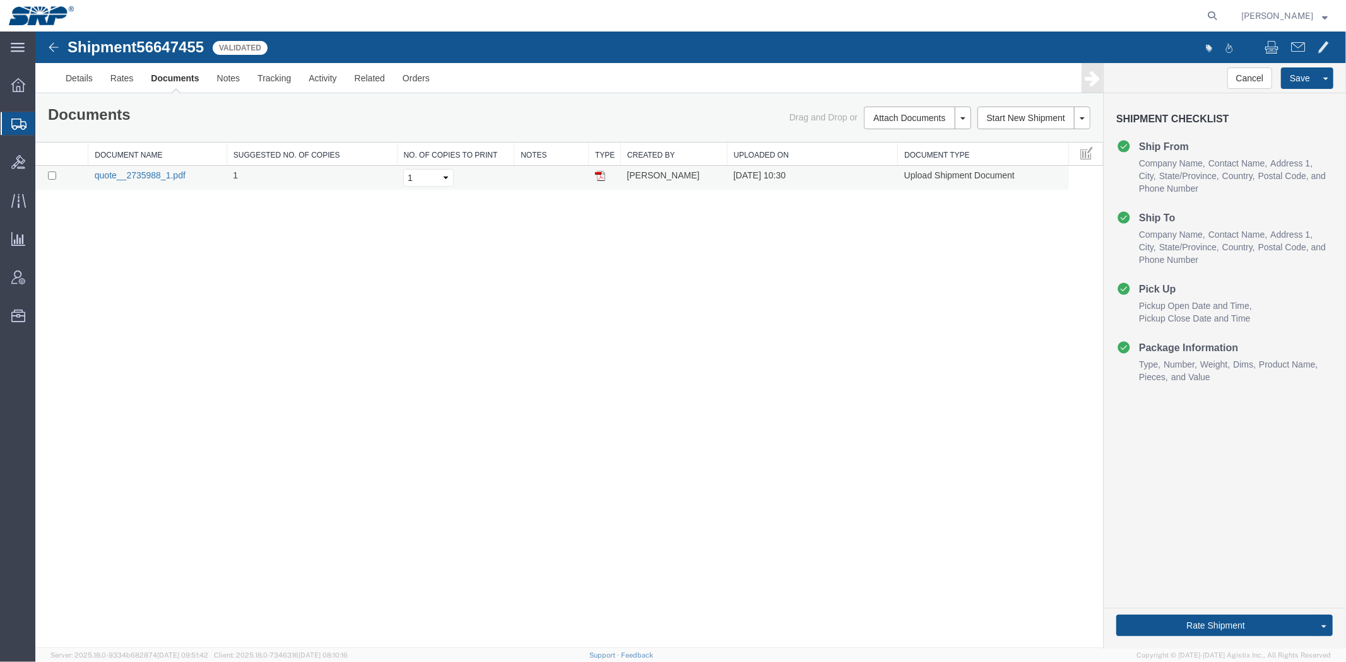
click at [168, 173] on link "quote__2735988_1.pdf" at bounding box center [139, 175] width 91 height 10
click at [88, 68] on link "Details" at bounding box center [78, 77] width 45 height 30
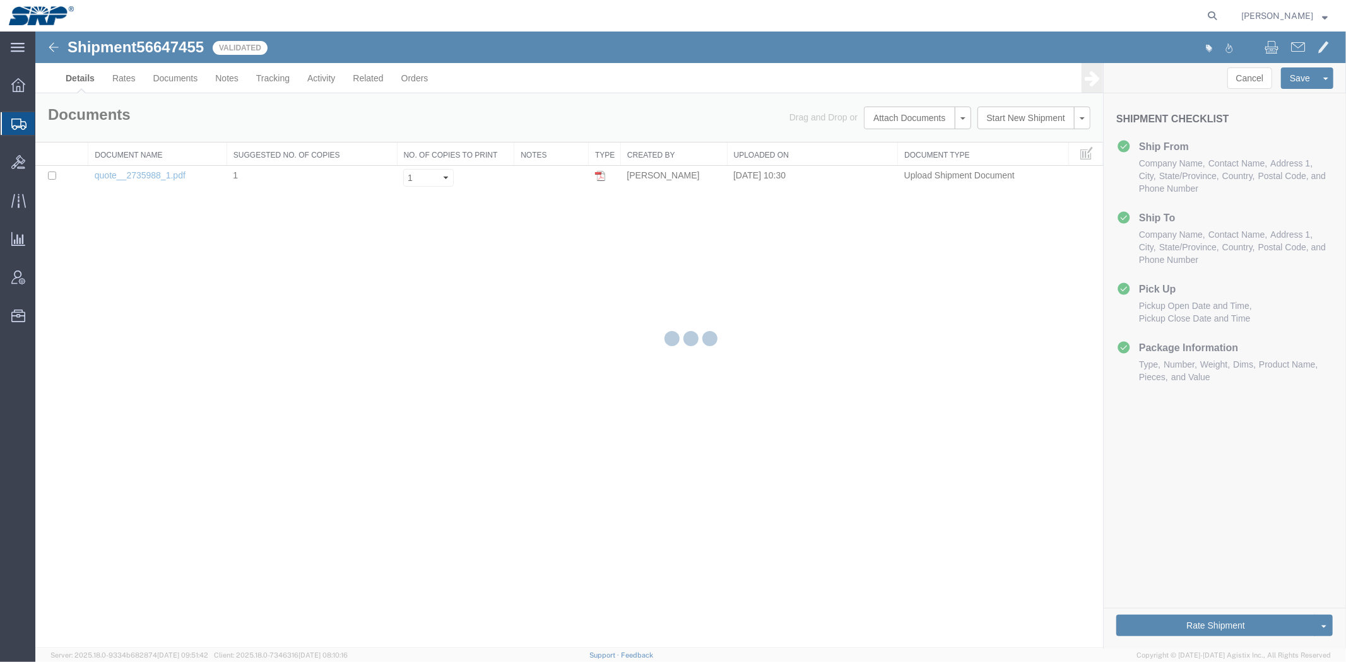
select select "54816"
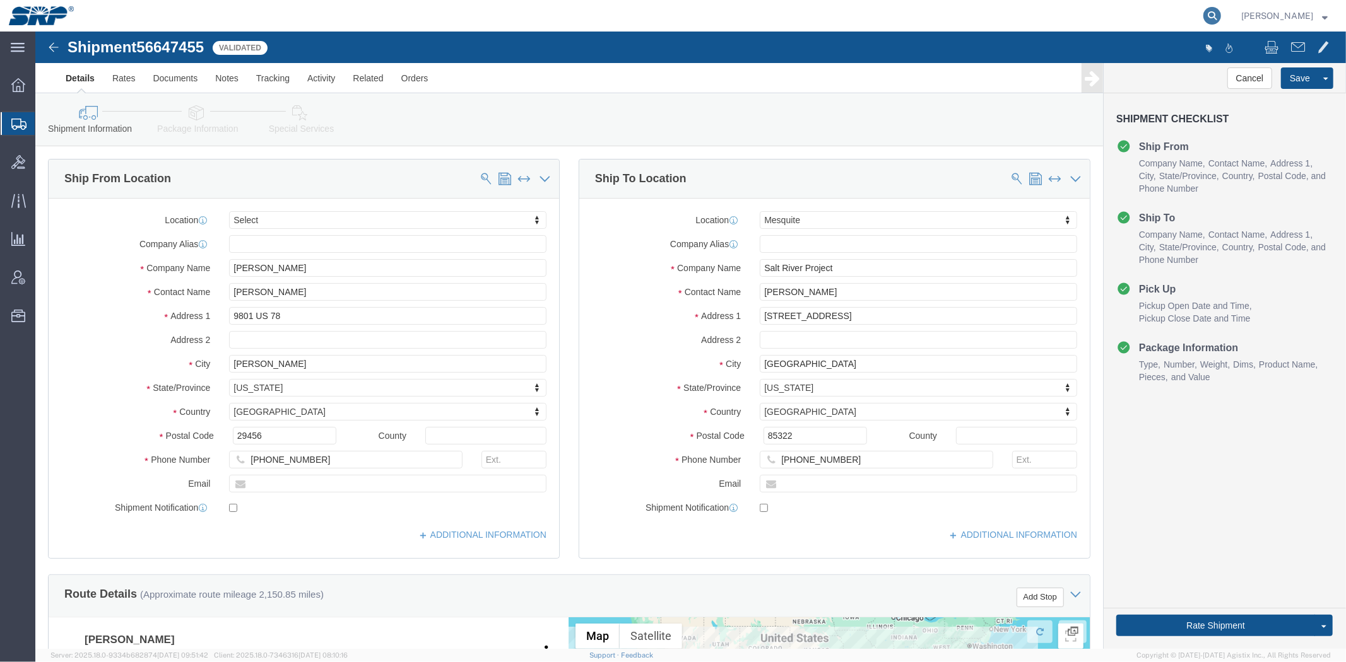
click at [1211, 15] on icon at bounding box center [1212, 16] width 18 height 18
click div "Shipment 56647455 1 of 1 Validated Details Rates Documents Notes Tracking Activ…"
click at [1209, 15] on icon at bounding box center [1212, 16] width 18 height 18
click at [1150, 15] on input "search" at bounding box center [1012, 16] width 384 height 30
paste input "392665970004"
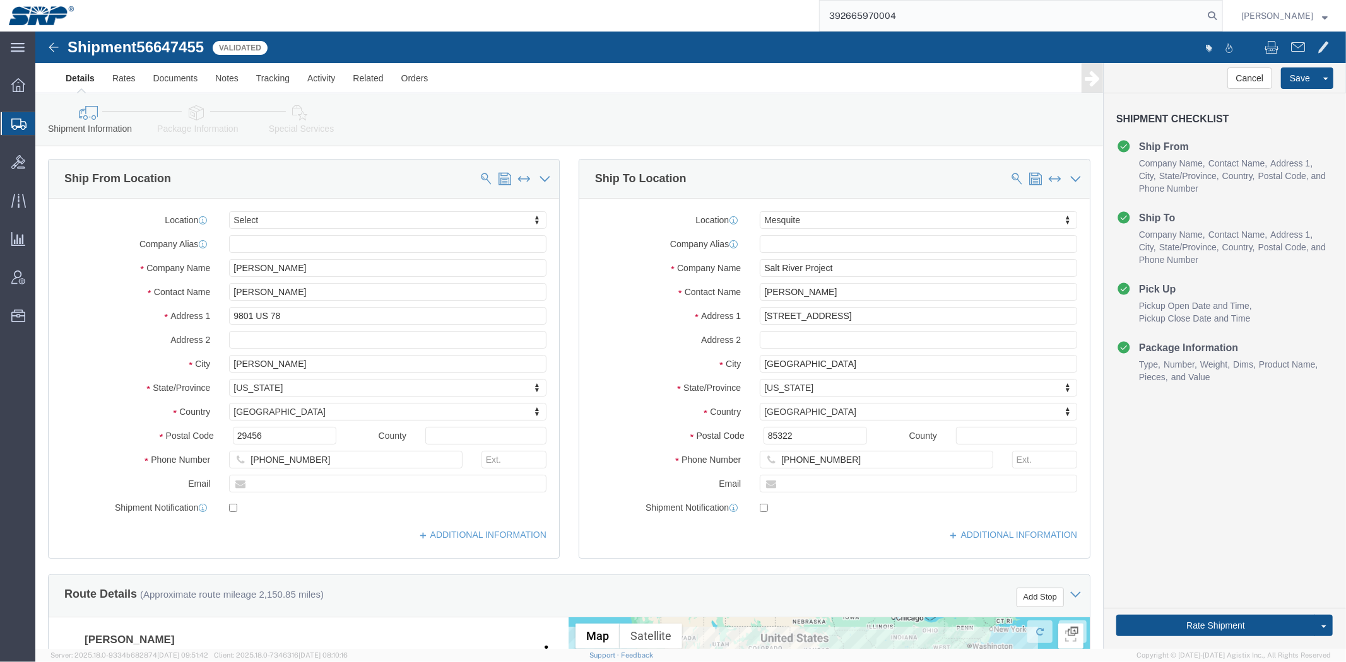
type input "392665970004"
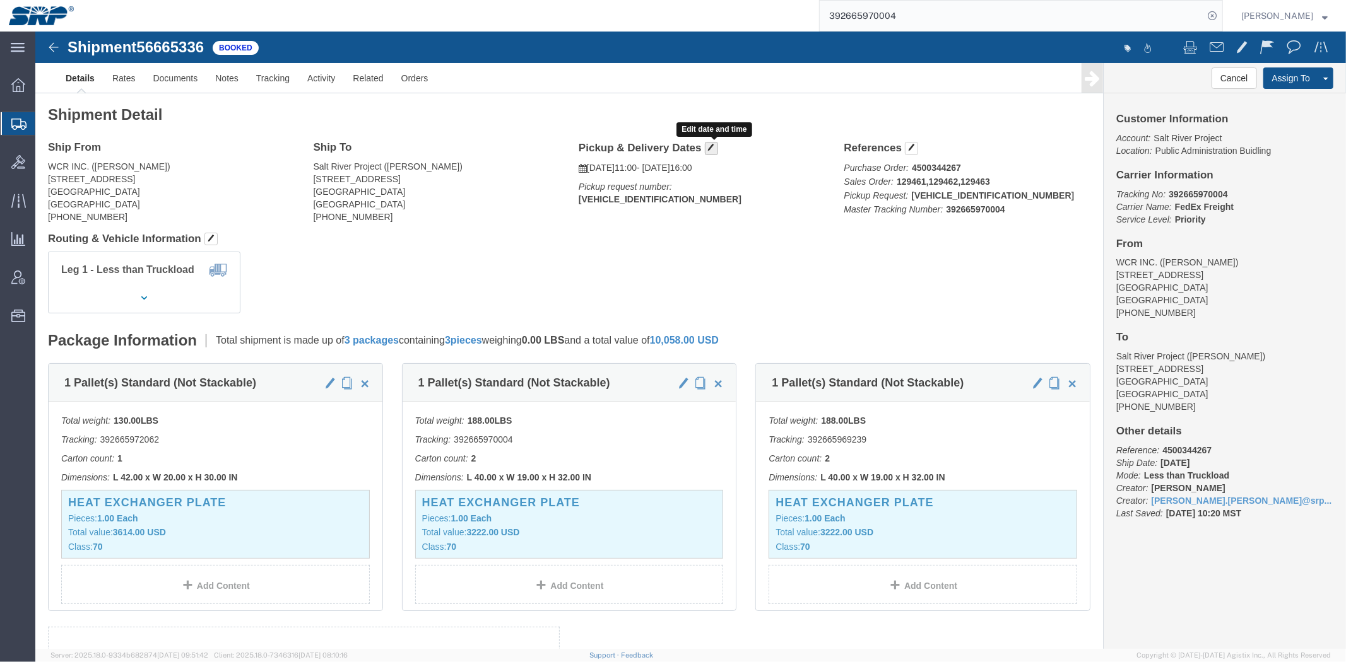
click button "button"
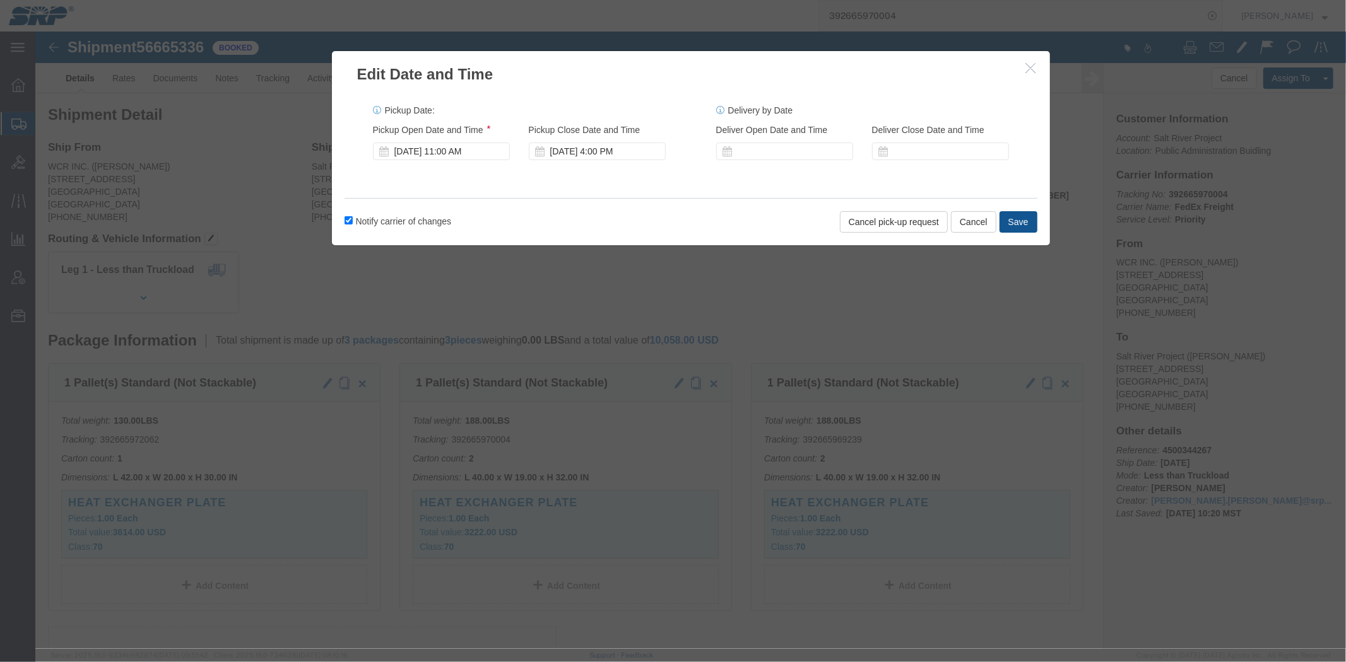
click div "[DATE] 11:00 AM"
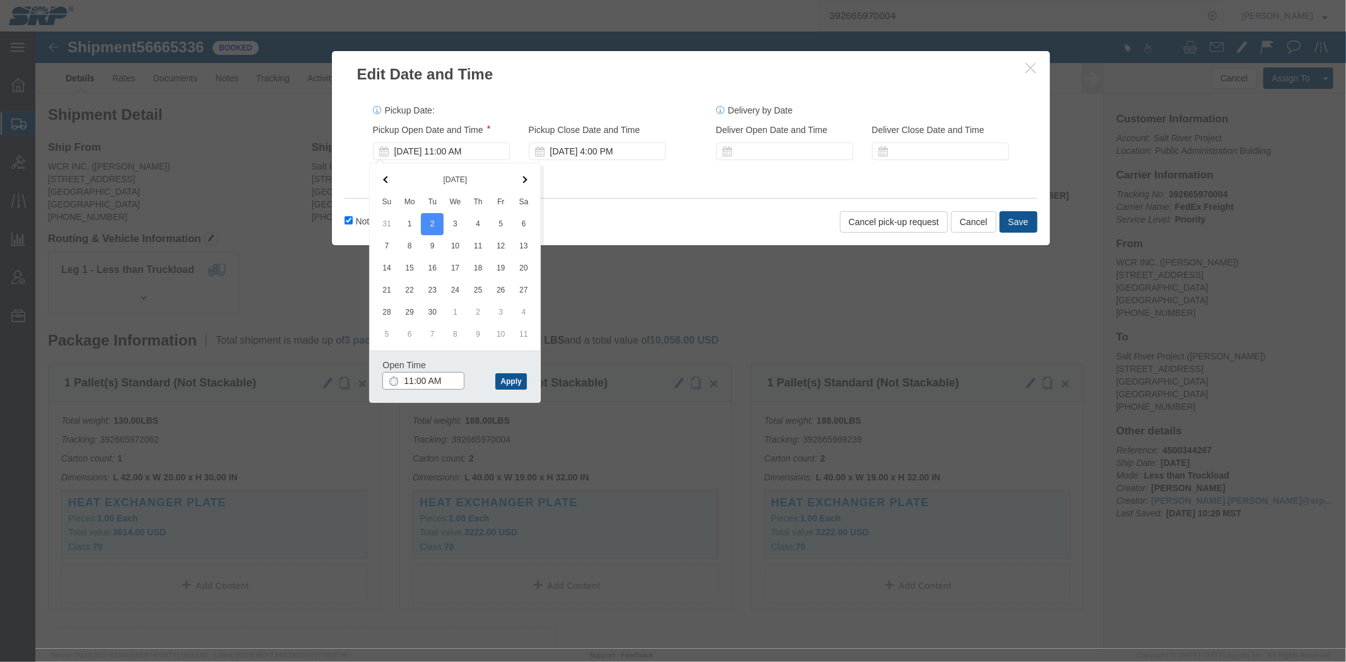
click input "11:00 AM"
type input "8:00 AM"
click button "Apply"
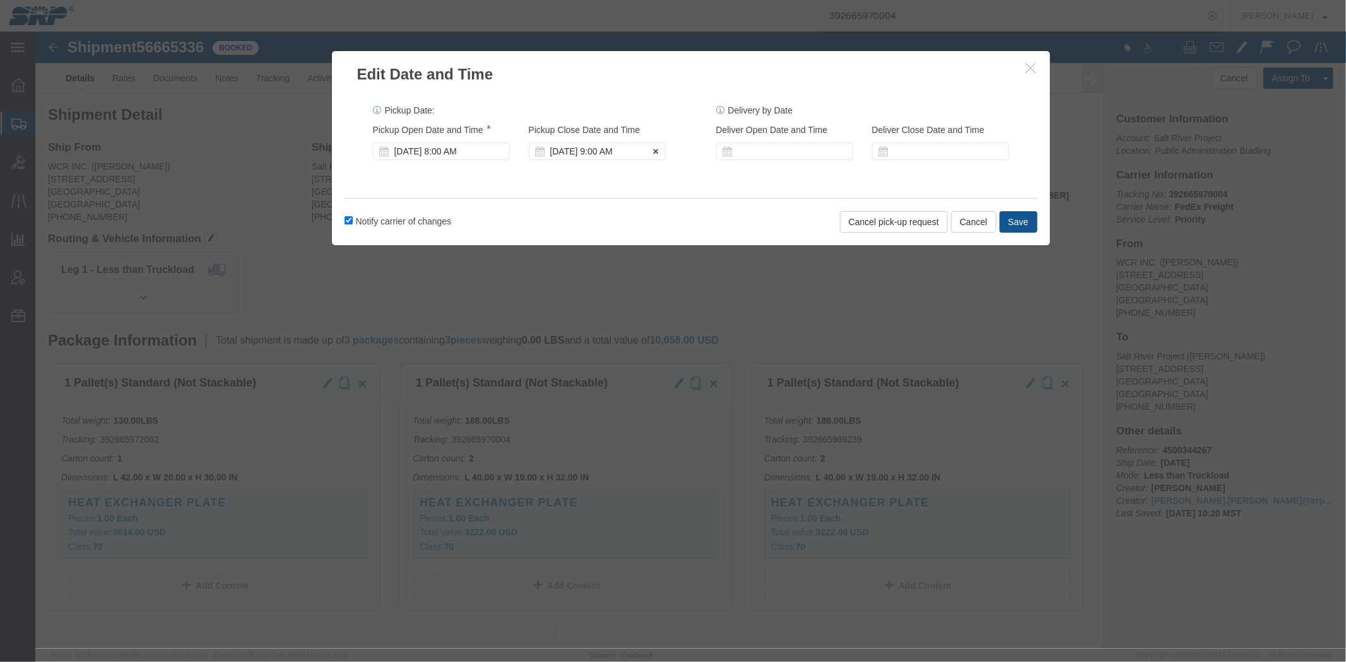
click div "[DATE] 9:00 AM"
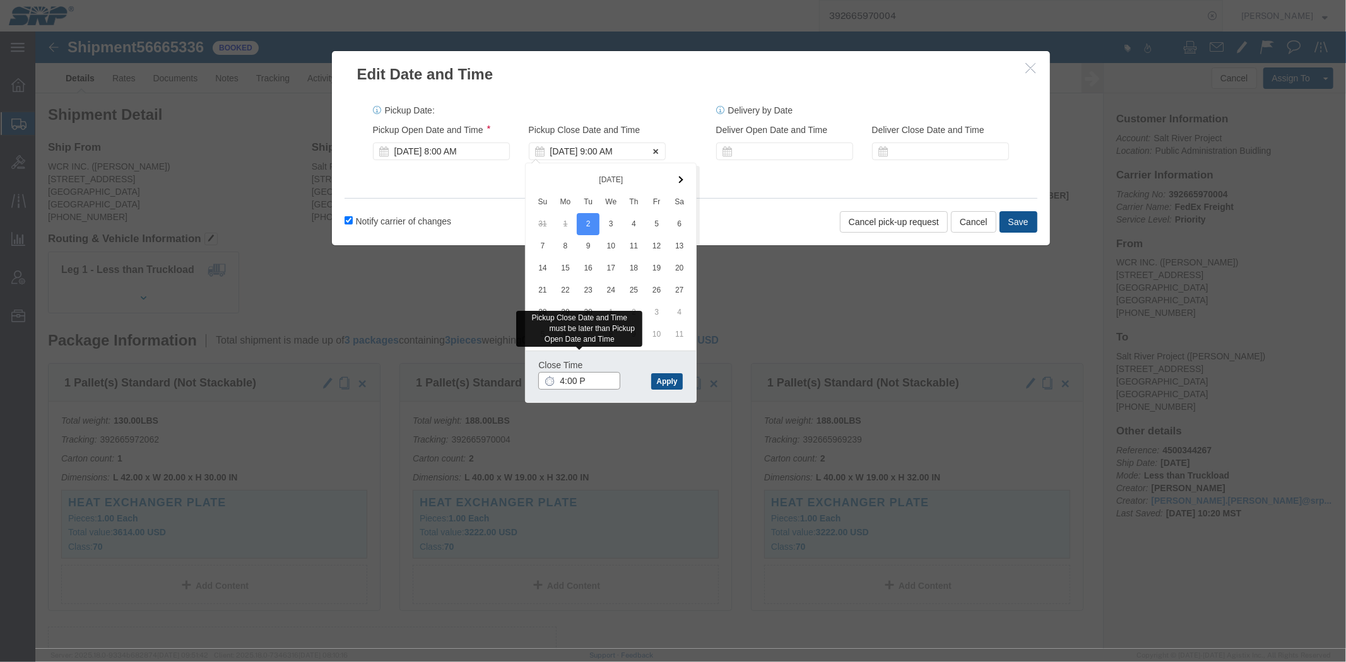
type input "4:00 PM"
click button "Apply"
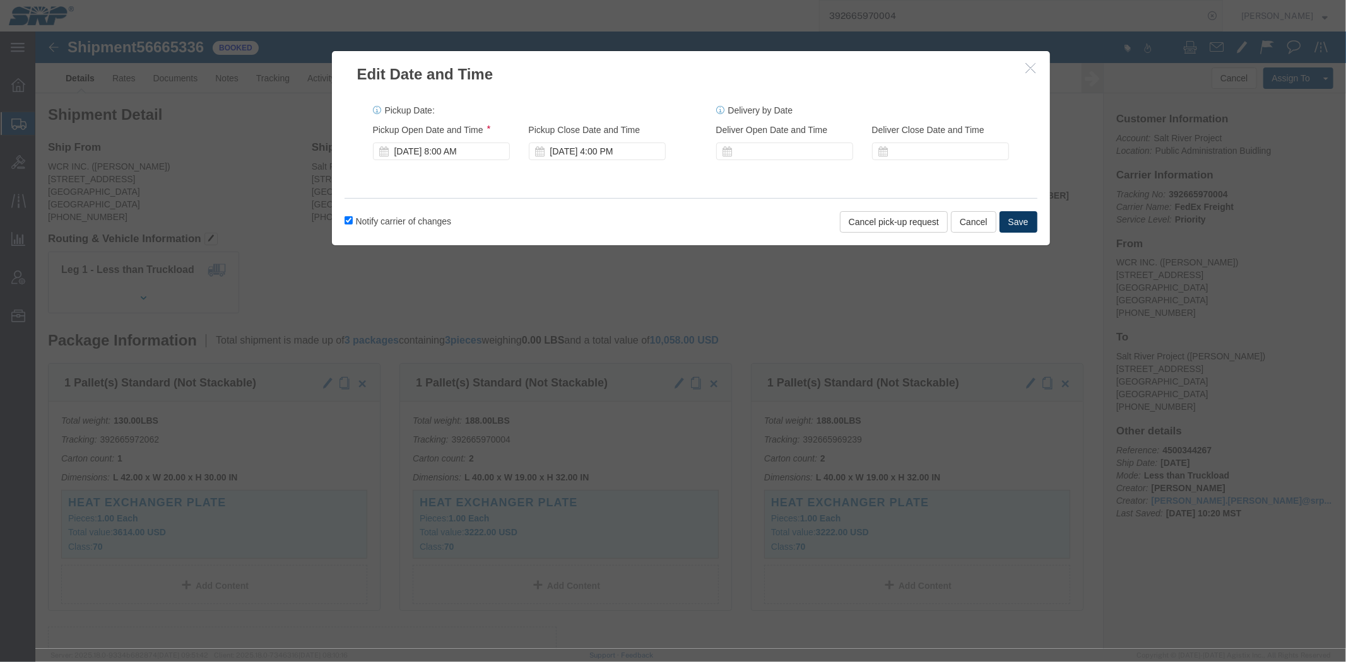
click button "Save"
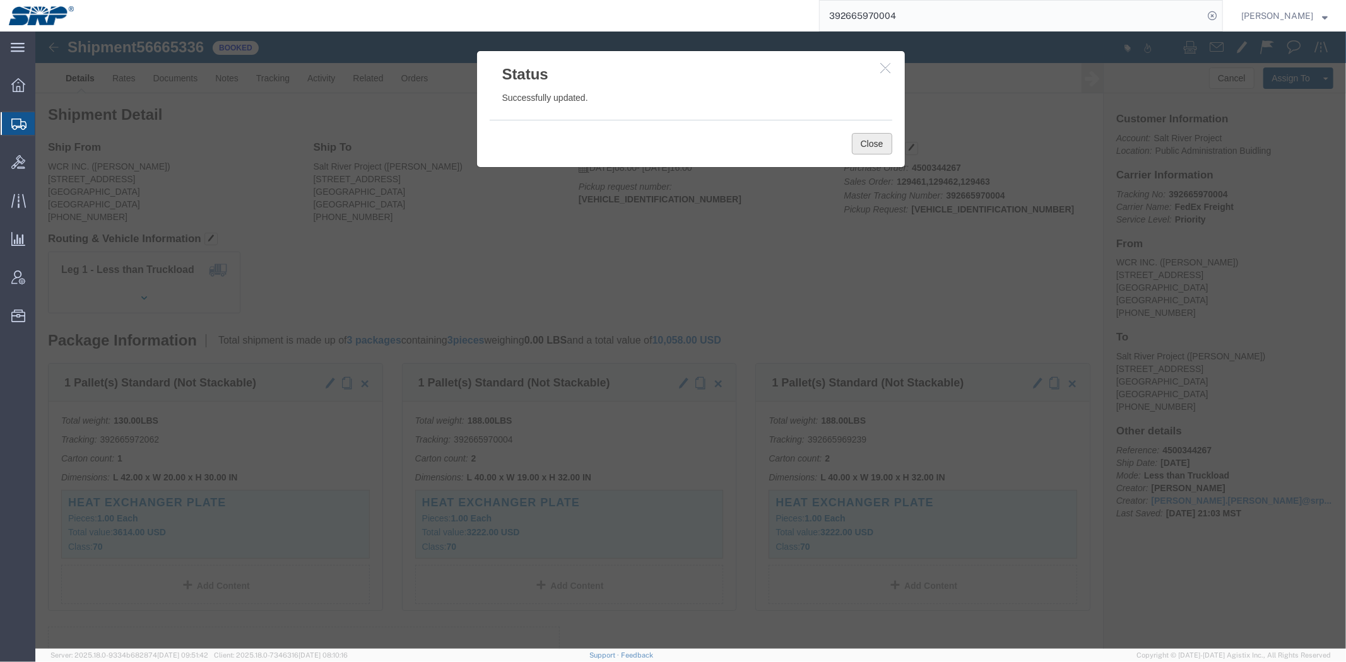
click button "Close"
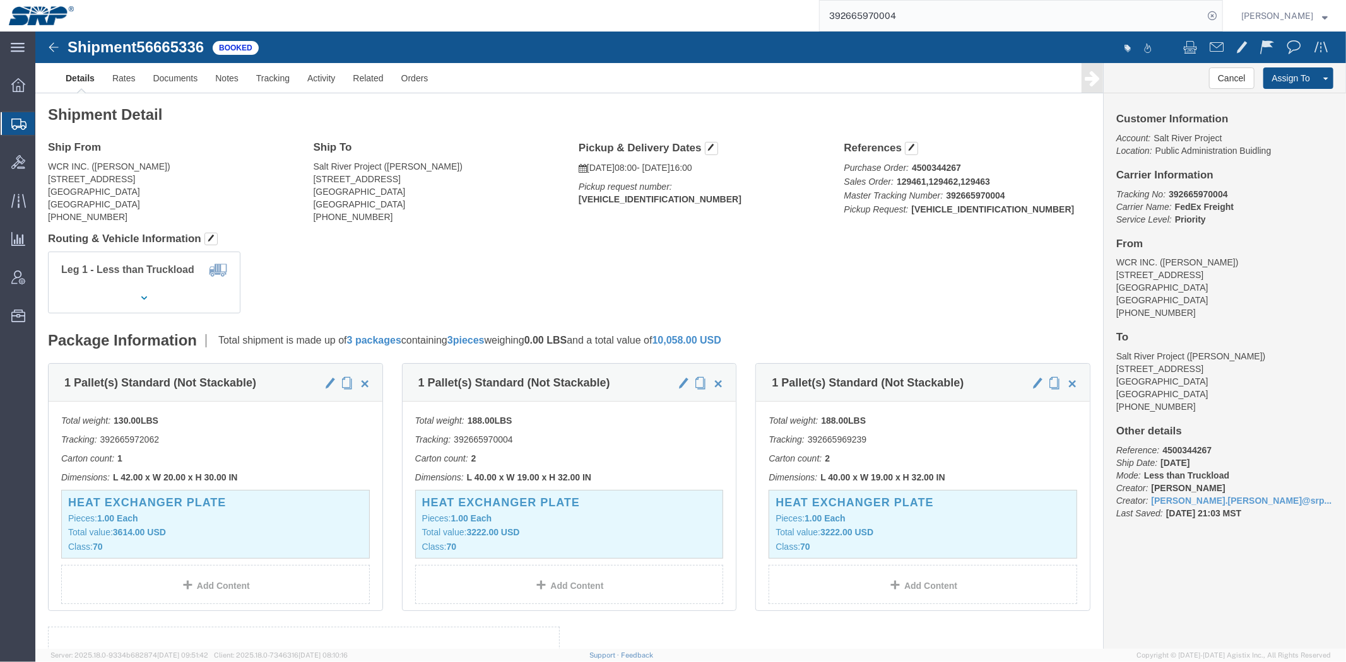
drag, startPoint x: 581, startPoint y: 138, endPoint x: 705, endPoint y: 136, distance: 124.3
click p "[DATE] 08:00 - [DATE] 16:00"
click at [0, 0] on span "Shipment Manager" at bounding box center [0, 0] width 0 height 0
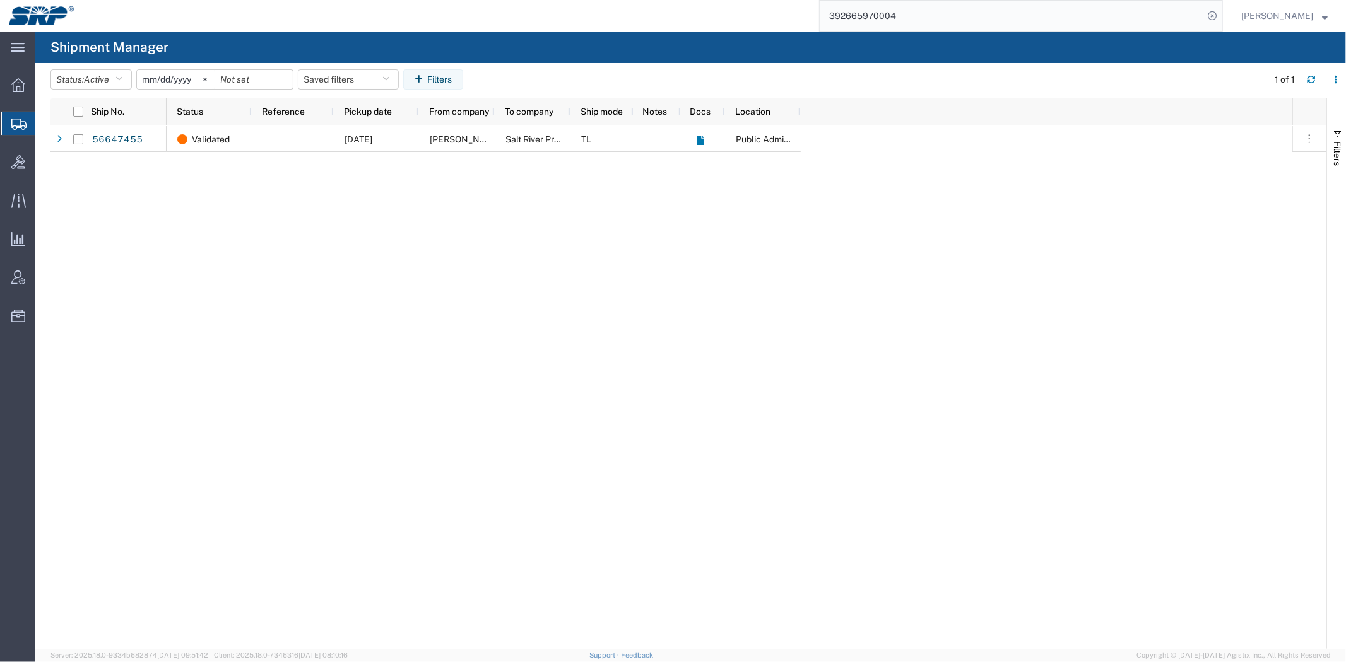
click at [1032, 250] on div "Validated [DATE] [PERSON_NAME] Salt River Project TL Public Administration Buid…" at bounding box center [730, 388] width 1126 height 524
